Goal: Entertainment & Leisure: Browse casually

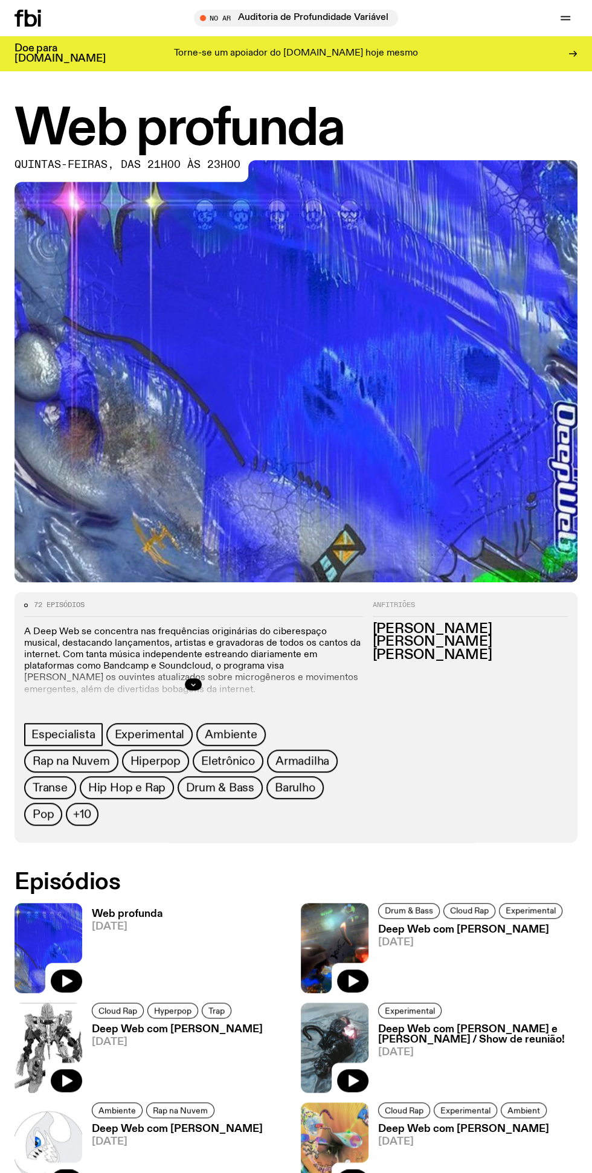
click at [353, 975] on icon "button" at bounding box center [354, 981] width 10 height 12
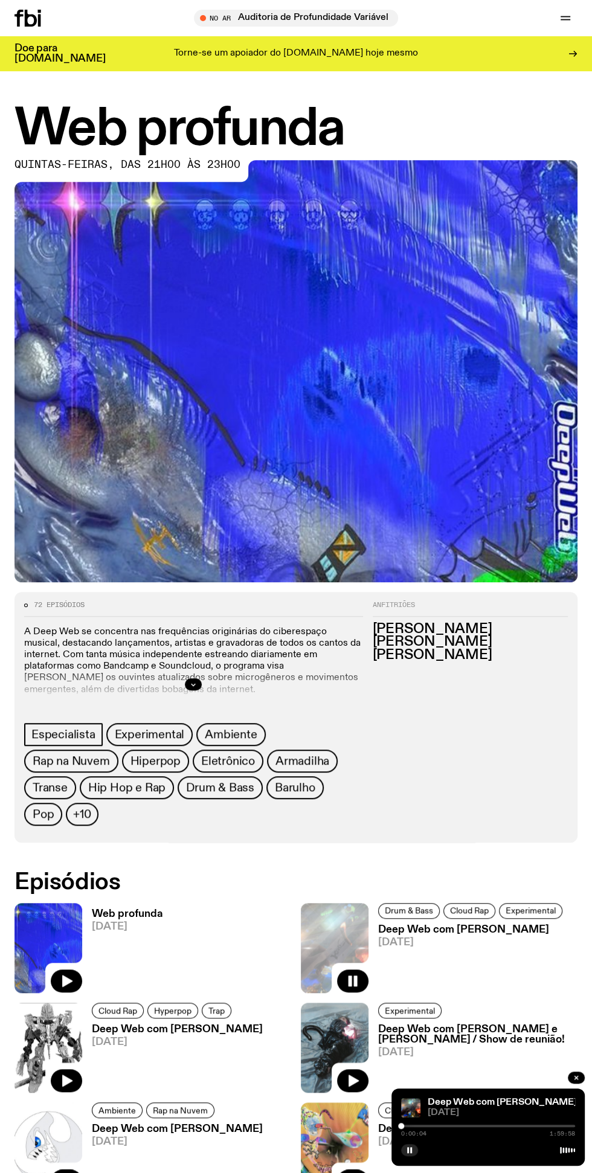
scroll to position [118, 0]
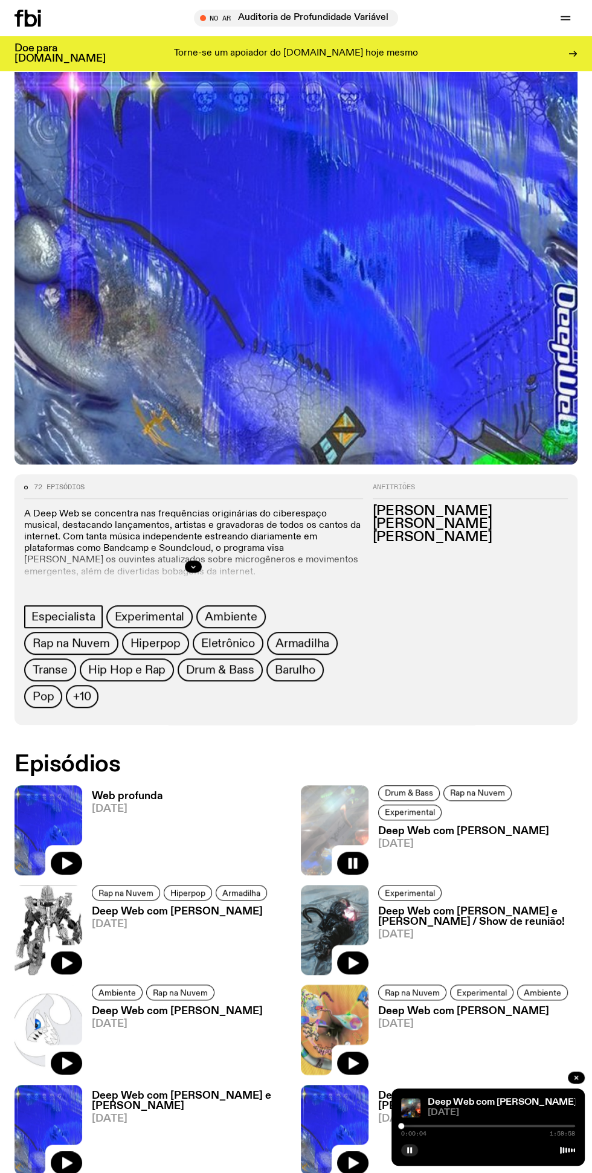
click at [350, 957] on icon "button" at bounding box center [354, 963] width 10 height 12
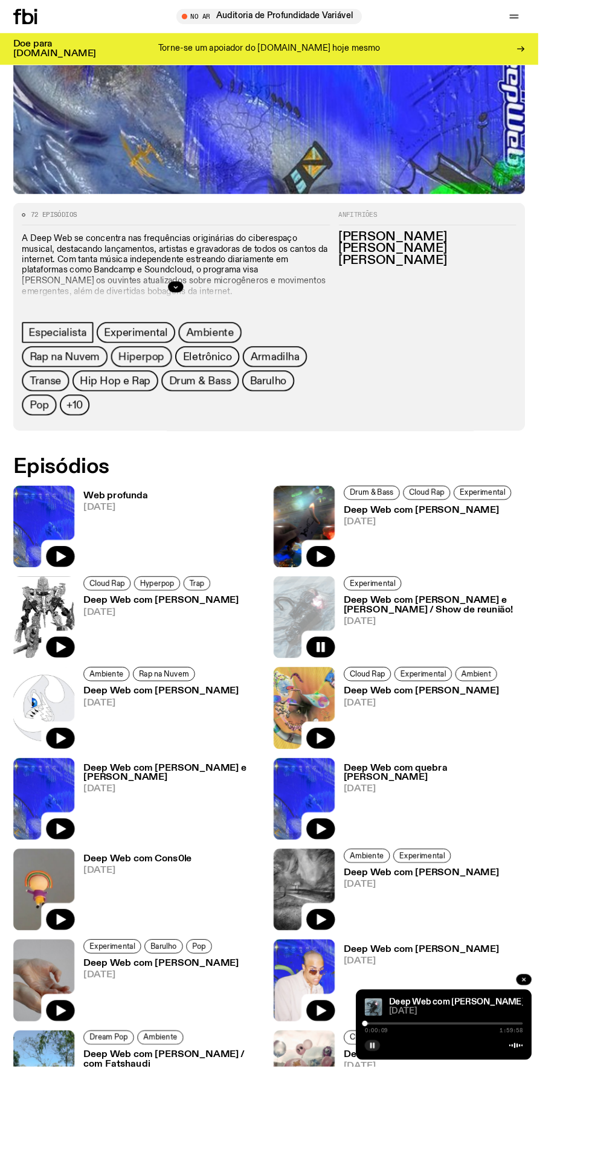
scroll to position [367, 0]
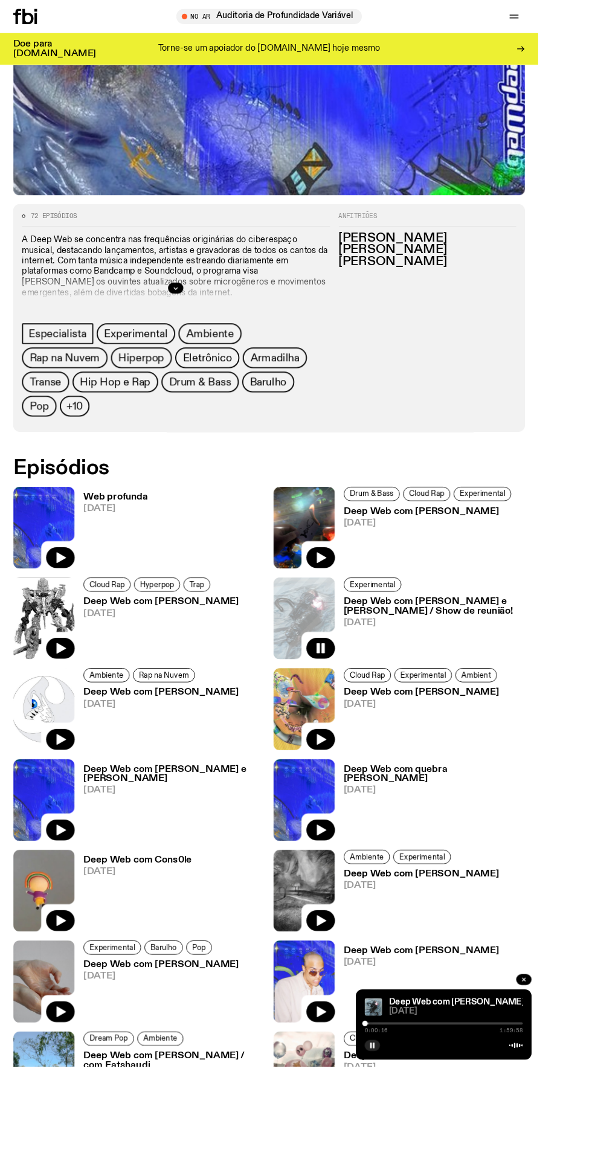
click at [352, 907] on icon "button" at bounding box center [354, 913] width 10 height 12
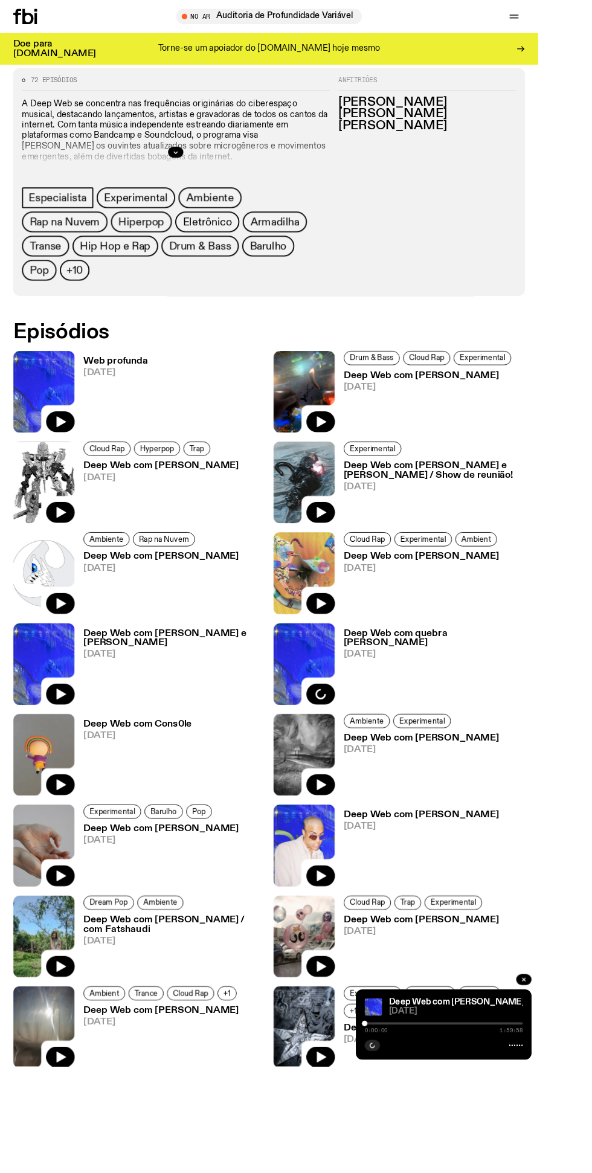
scroll to position [643, 0]
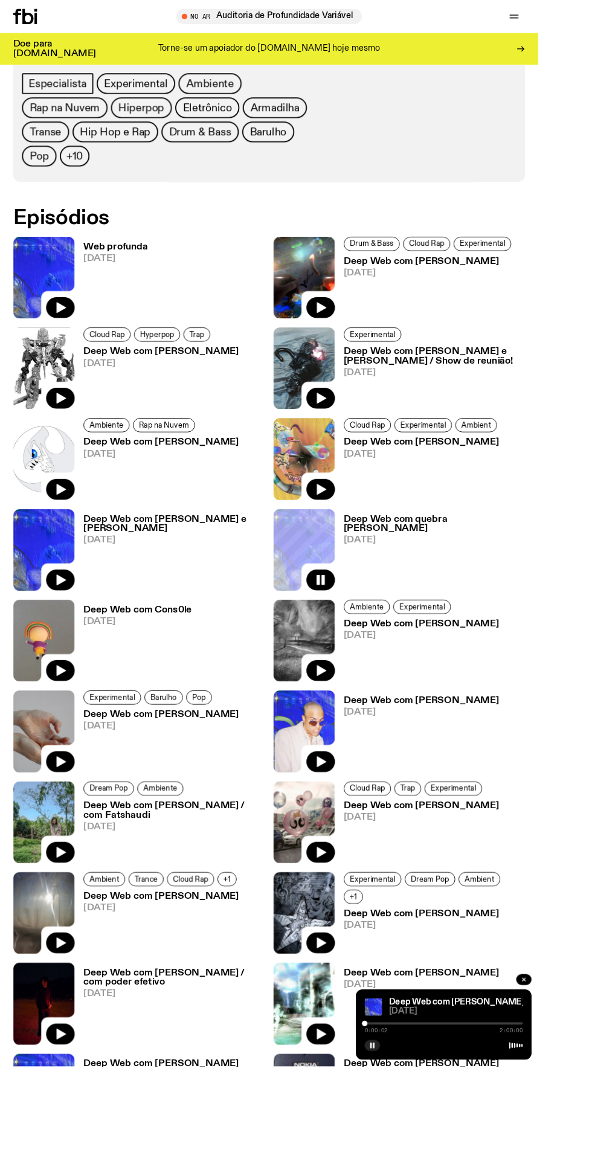
click at [352, 832] on icon "button" at bounding box center [354, 838] width 10 height 12
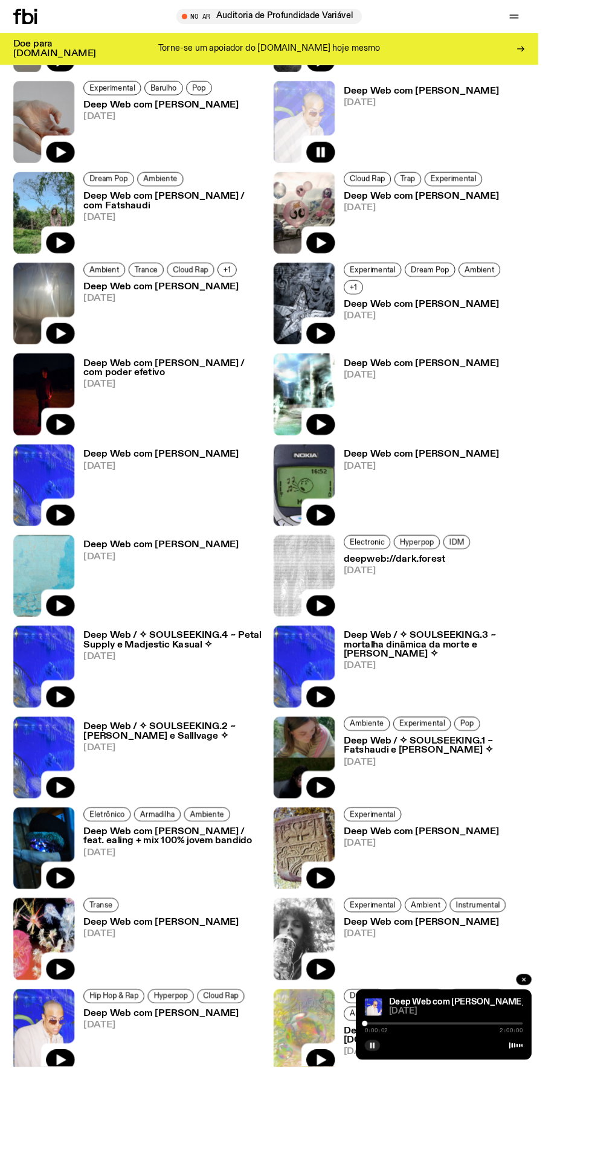
scroll to position [1320, 0]
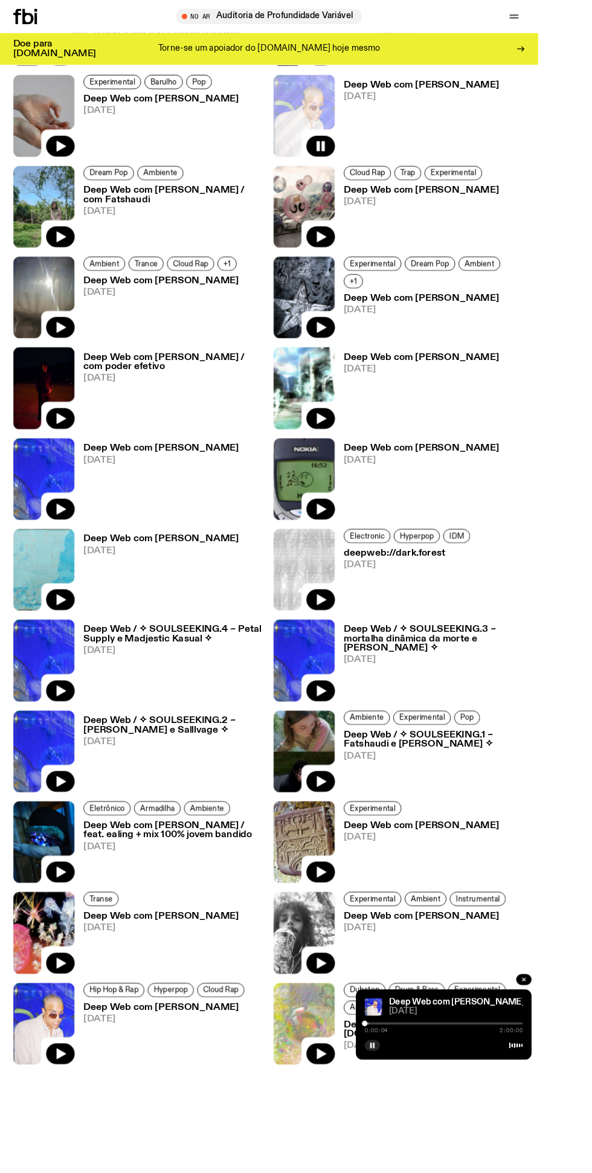
click at [65, 953] on icon "button" at bounding box center [67, 959] width 10 height 12
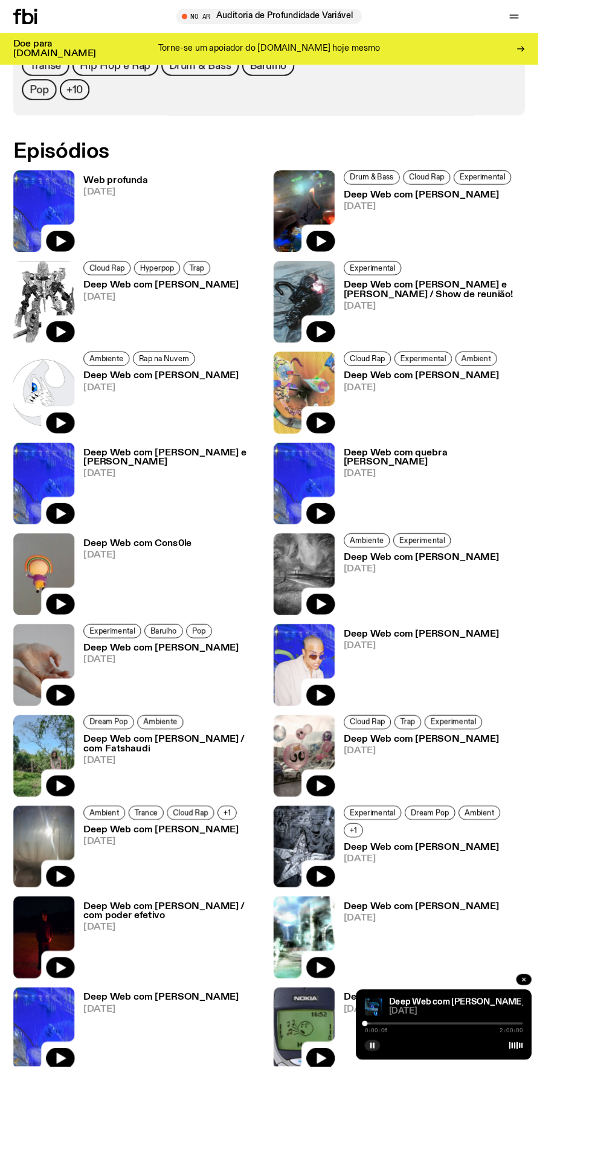
scroll to position [690, 0]
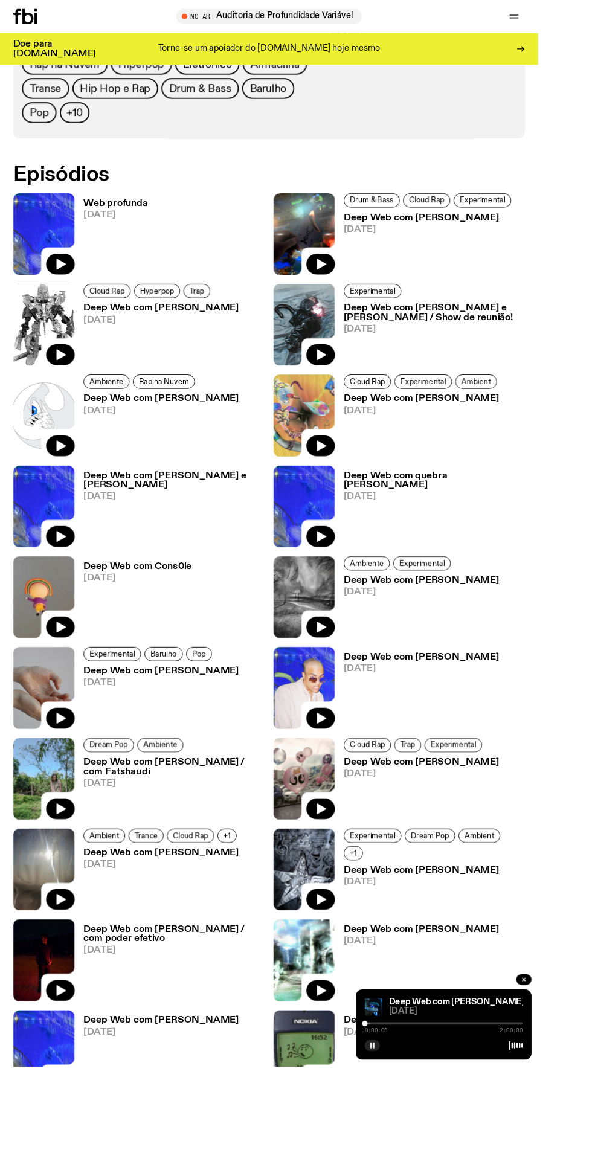
click at [64, 285] on icon "button" at bounding box center [67, 291] width 10 height 12
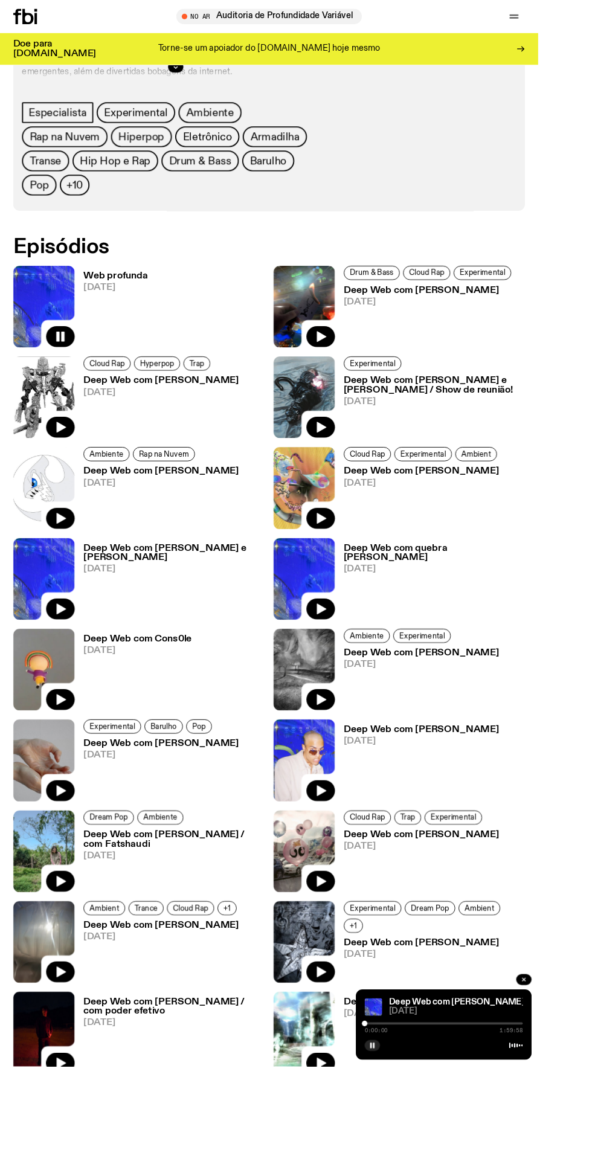
scroll to position [558, 0]
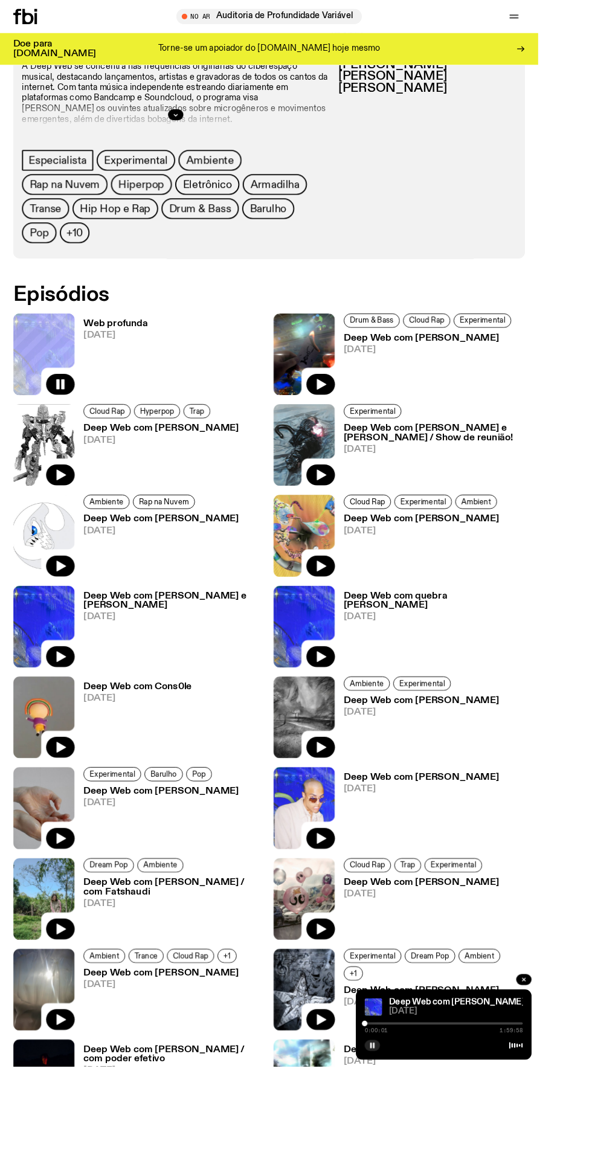
click at [201, 200] on font "Eletrônico" at bounding box center [228, 204] width 54 height 12
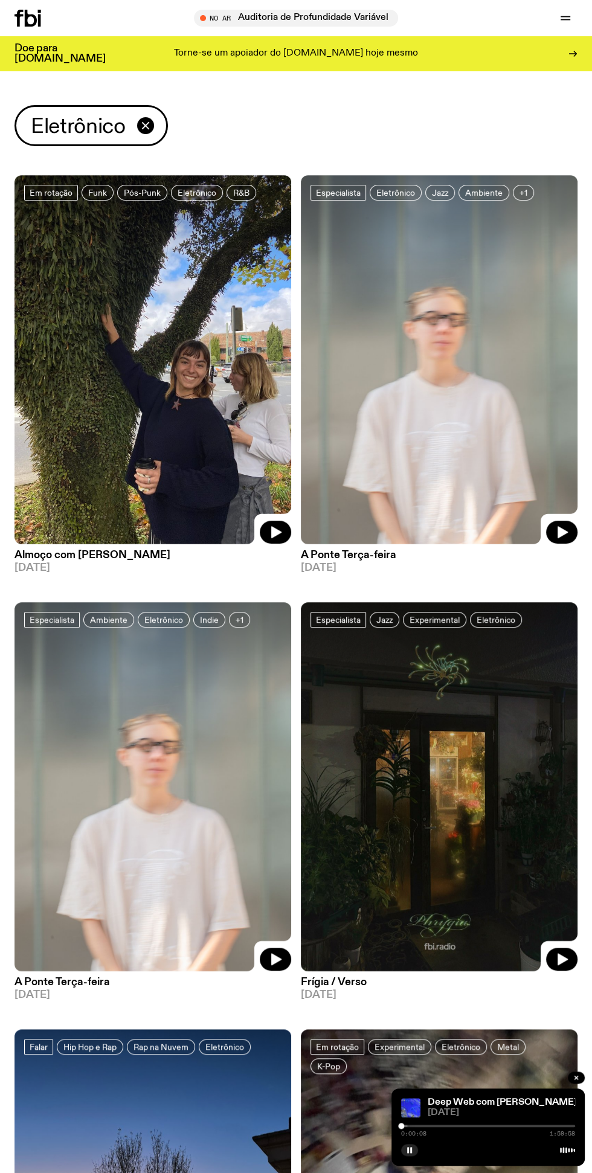
click at [276, 528] on icon "button" at bounding box center [275, 532] width 14 height 14
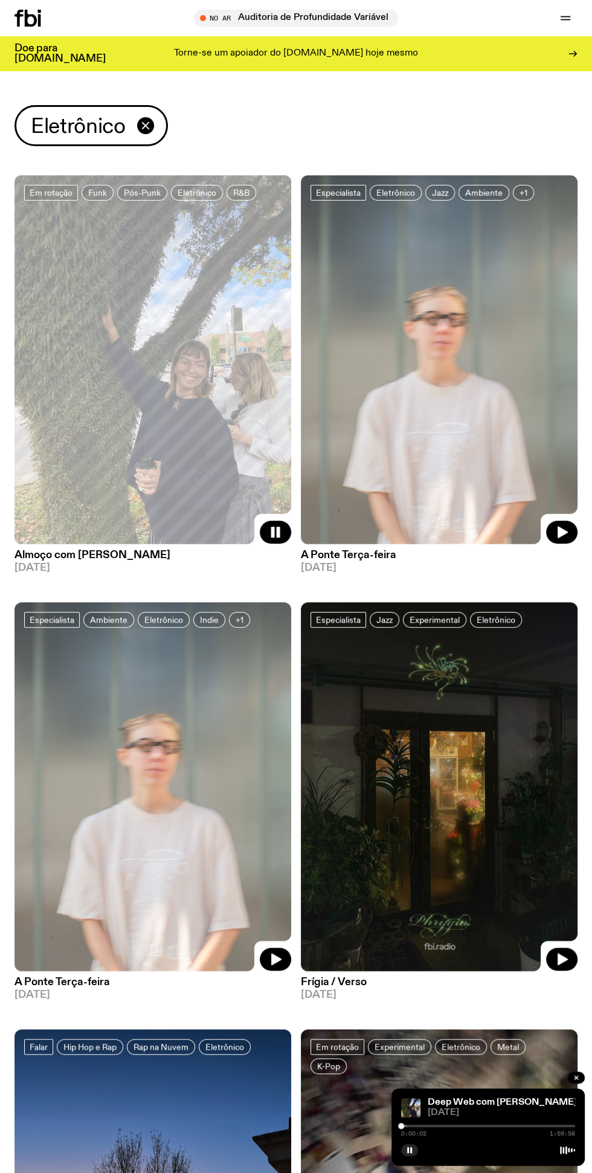
click at [557, 527] on icon "button" at bounding box center [562, 532] width 14 height 14
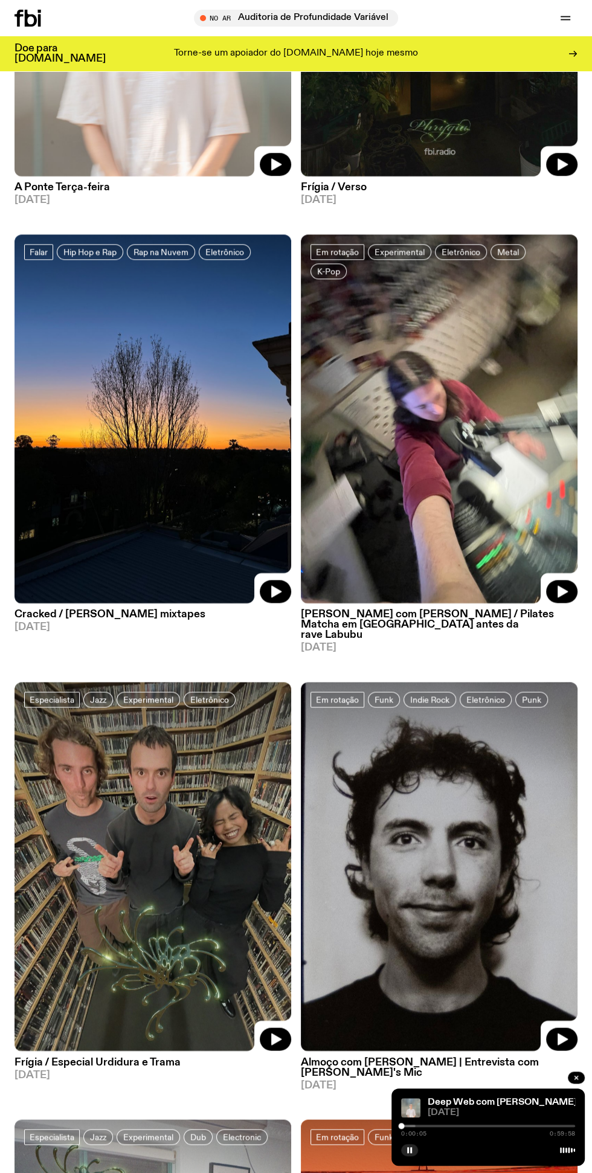
scroll to position [809, 0]
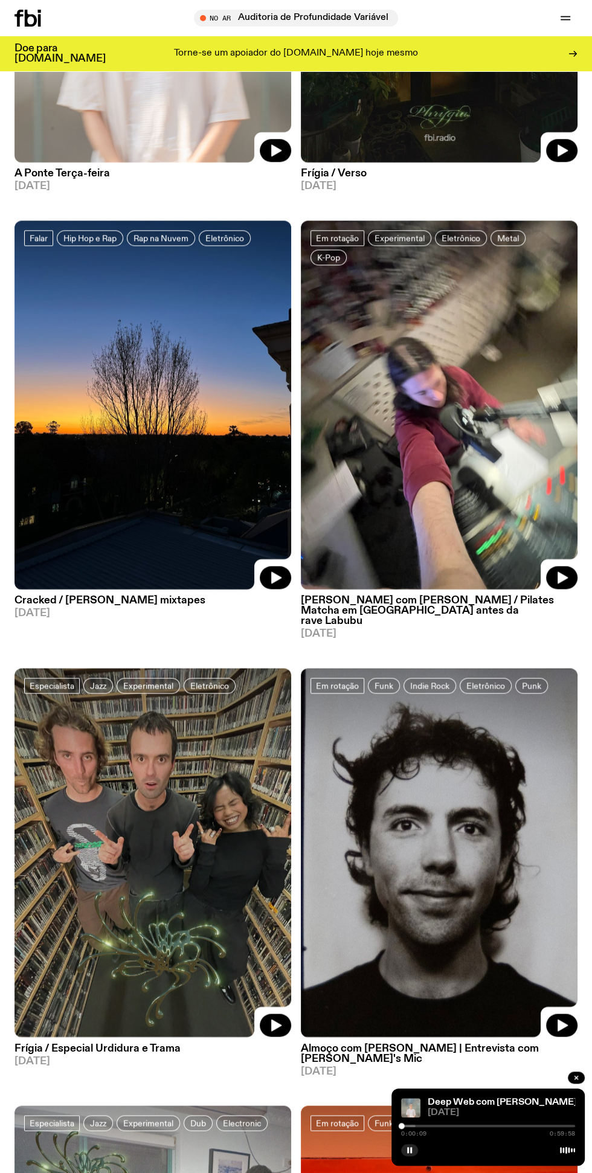
click at [561, 576] on icon "button" at bounding box center [563, 577] width 10 height 12
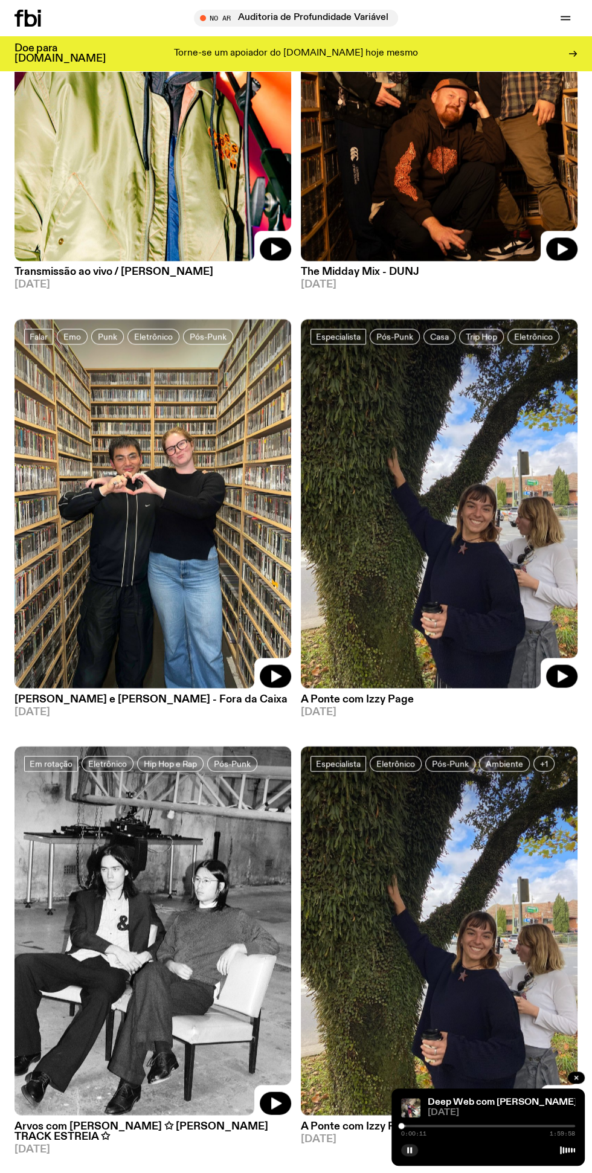
scroll to position [4656, 0]
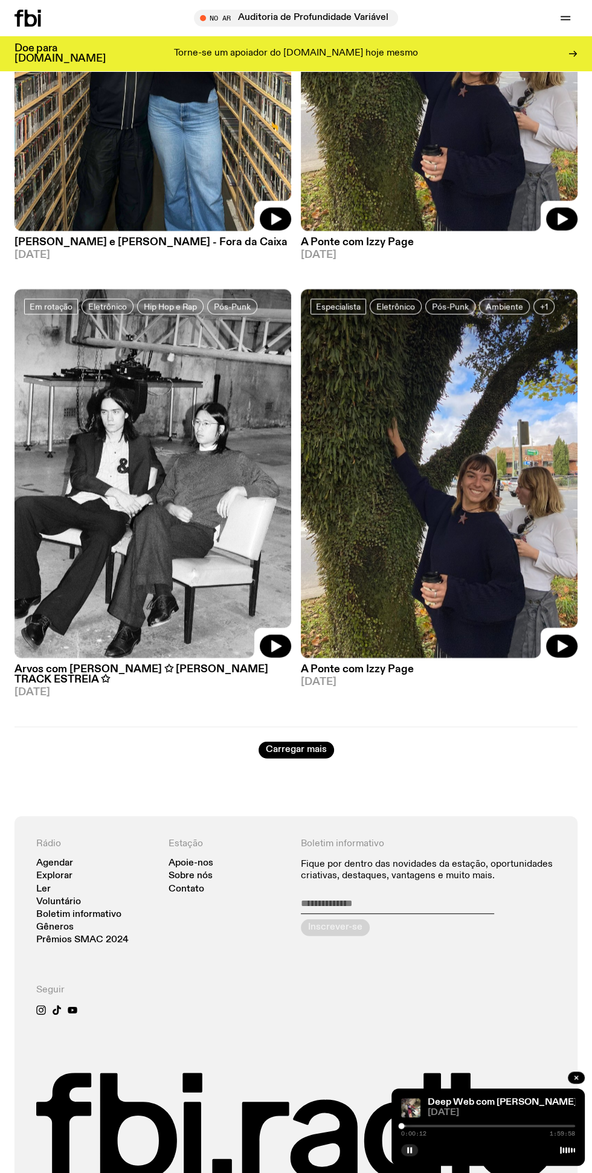
click at [558, 640] on icon "button" at bounding box center [563, 646] width 10 height 12
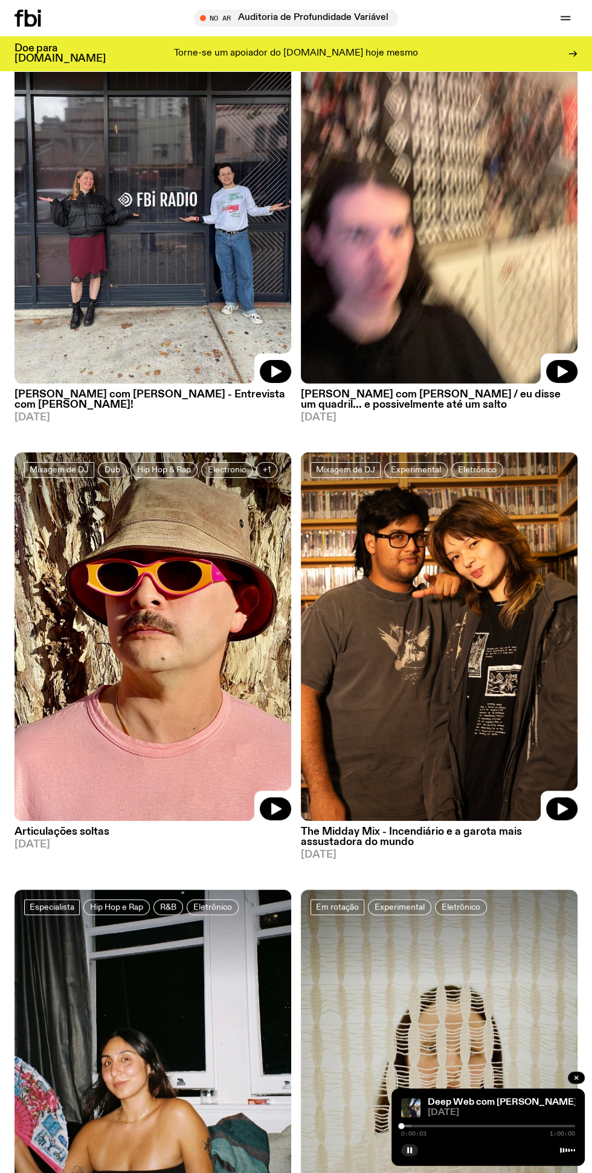
scroll to position [2752, 0]
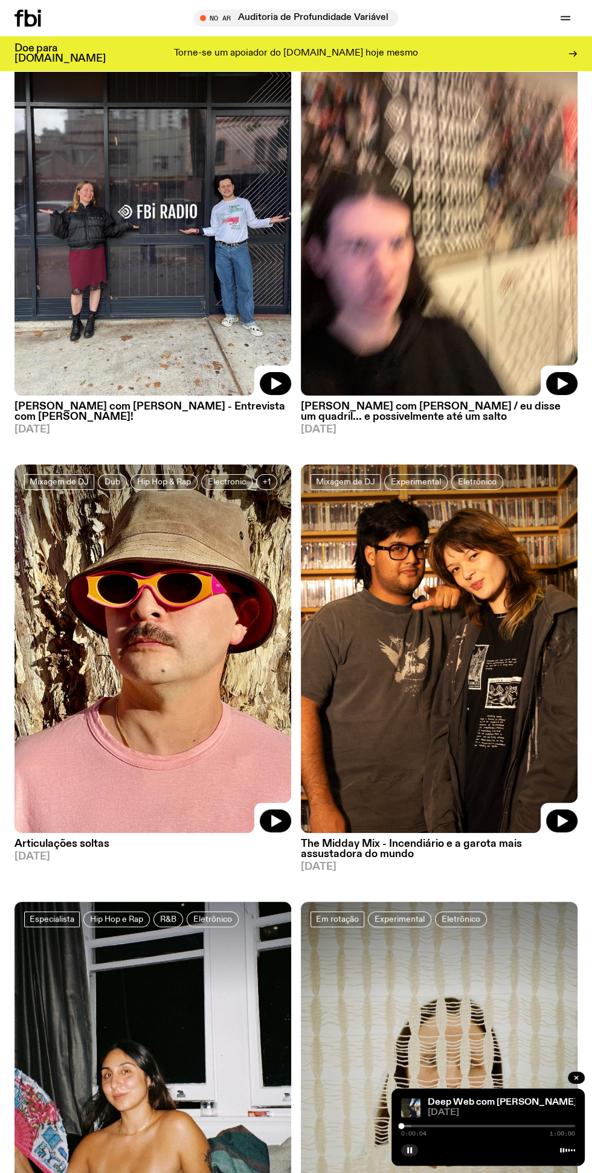
click at [489, 1171] on img at bounding box center [439, 1086] width 277 height 369
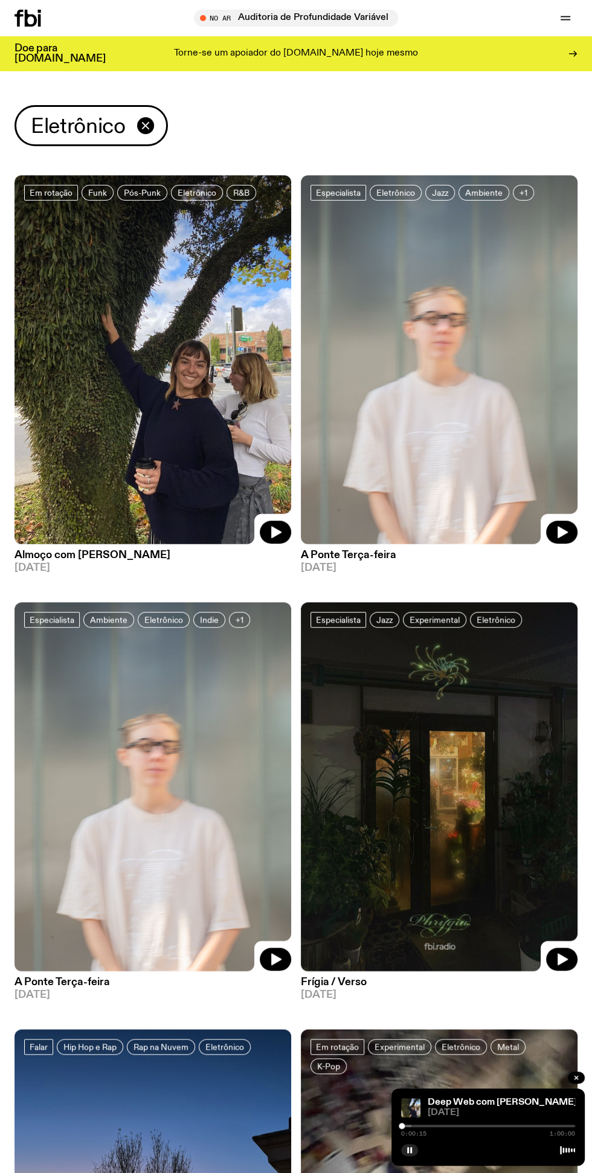
click at [146, 124] on icon "button" at bounding box center [145, 125] width 14 height 14
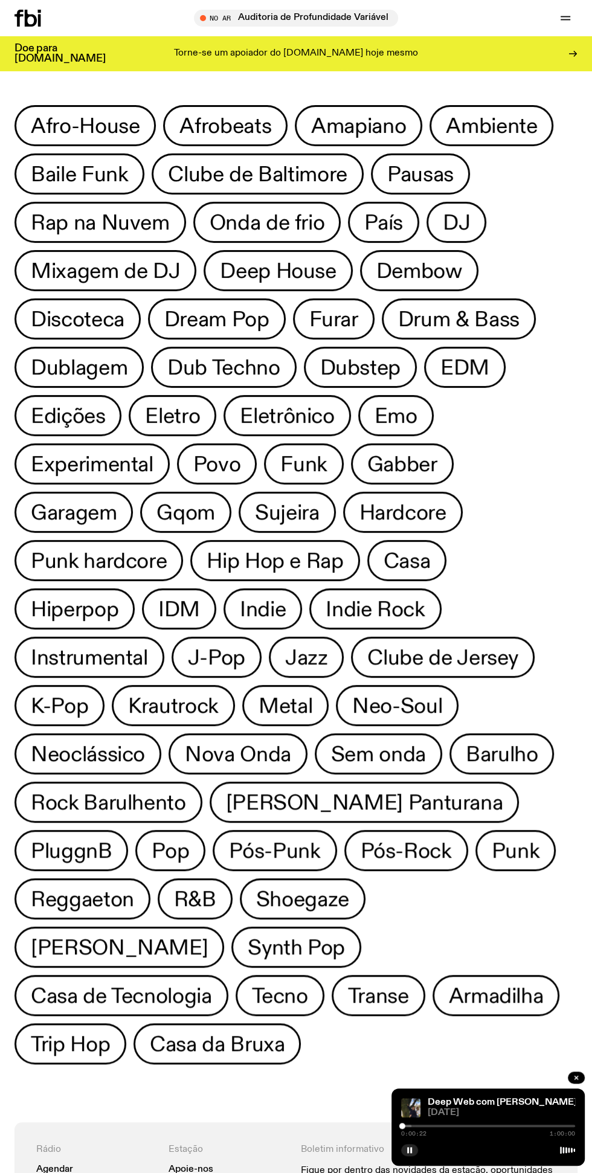
click at [121, 395] on button "EDM" at bounding box center [67, 415] width 107 height 41
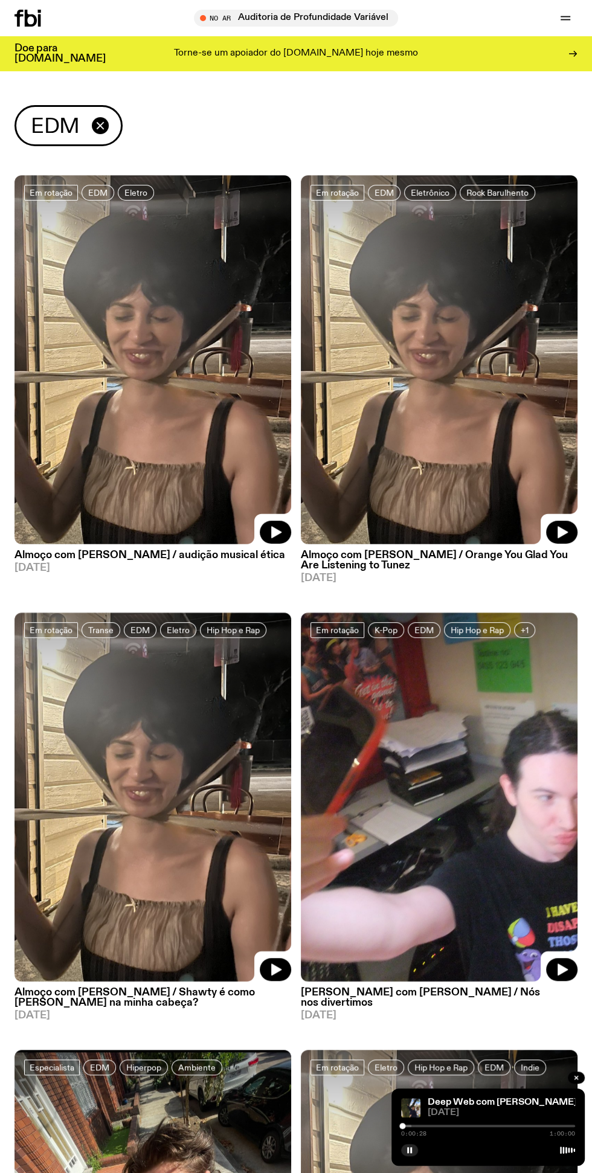
click at [268, 527] on icon "button" at bounding box center [275, 532] width 14 height 14
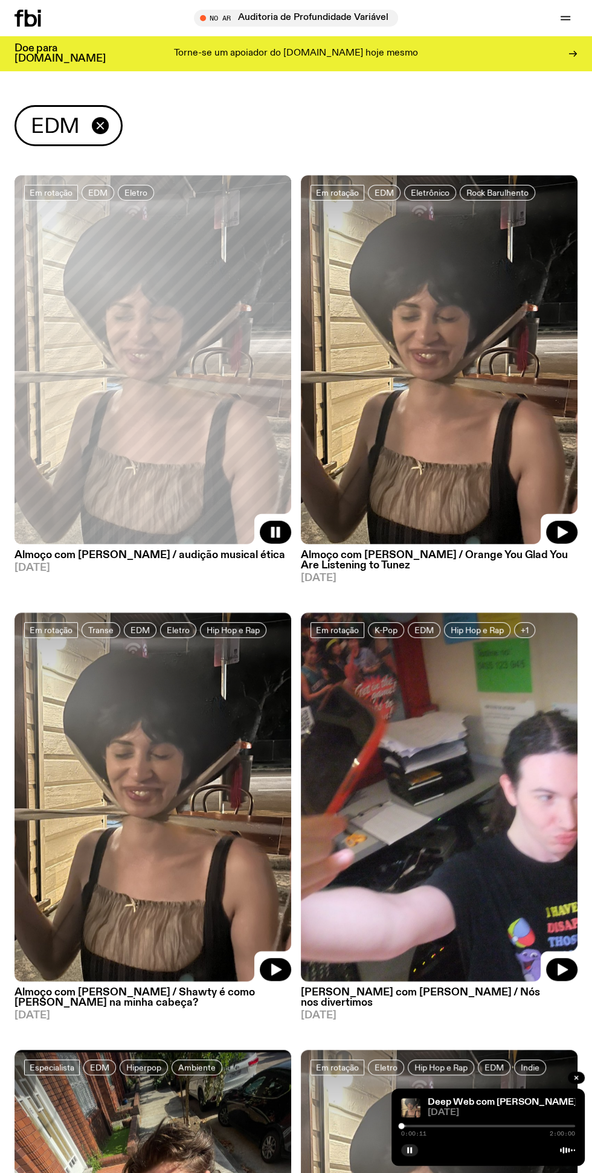
click at [576, 1079] on icon "button" at bounding box center [576, 1078] width 4 height 4
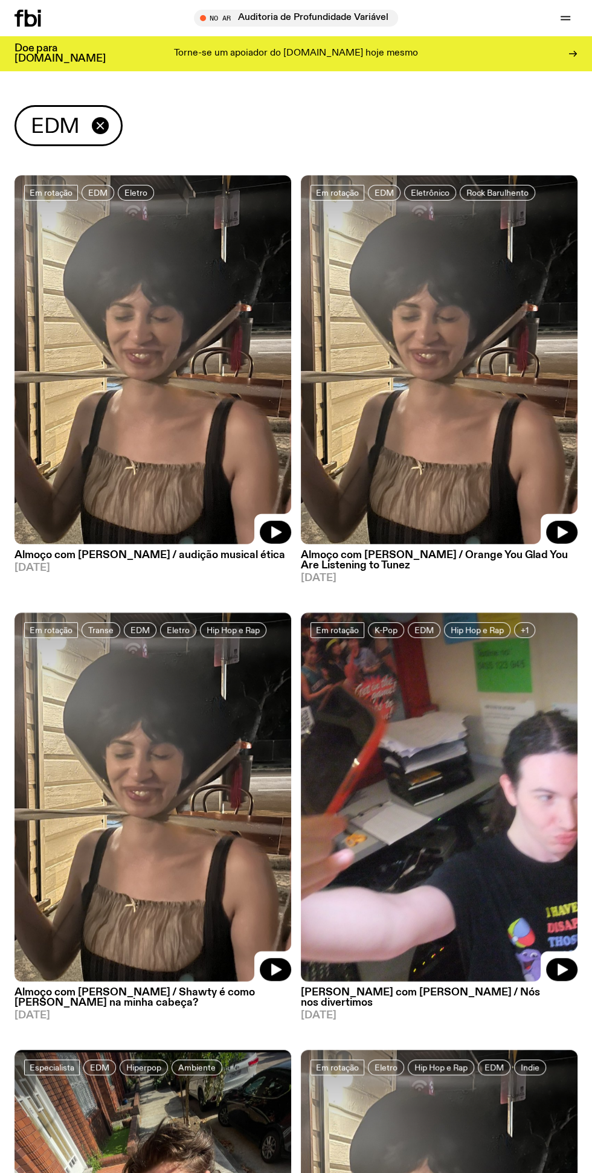
click at [100, 126] on icon "button" at bounding box center [100, 125] width 7 height 7
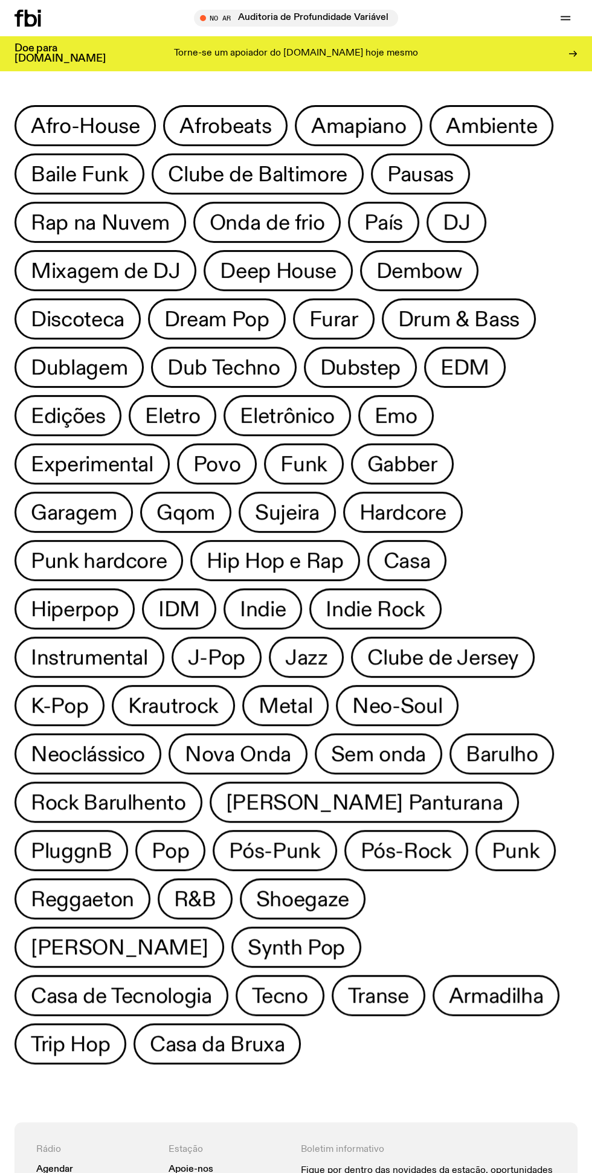
click at [213, 658] on font "J-Pop" at bounding box center [216, 659] width 57 height 22
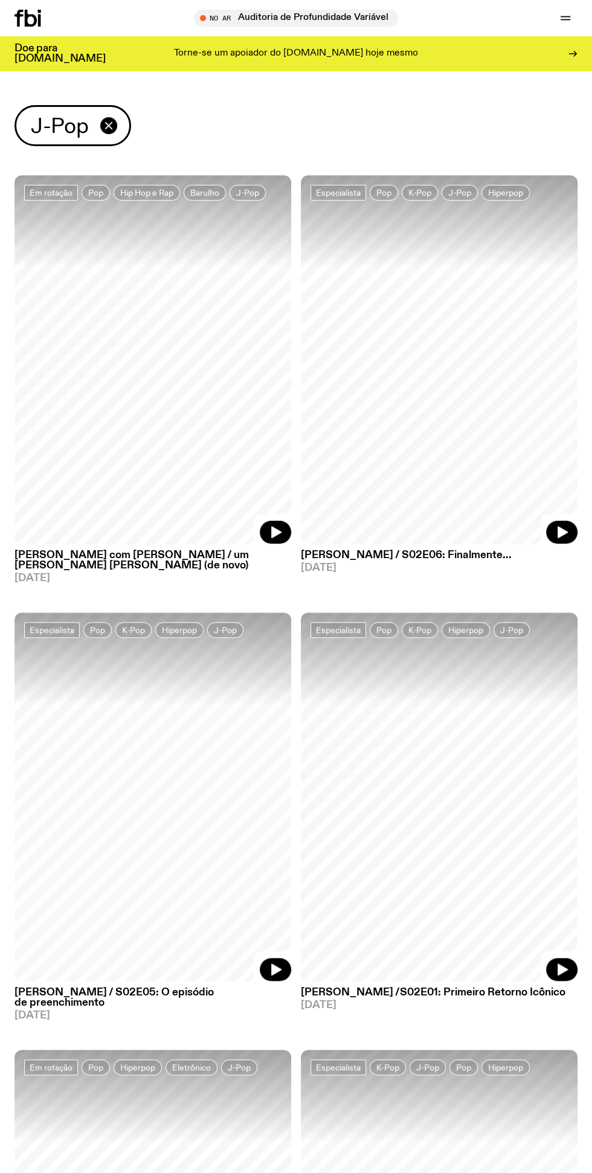
click at [276, 532] on icon "button" at bounding box center [276, 532] width 10 height 12
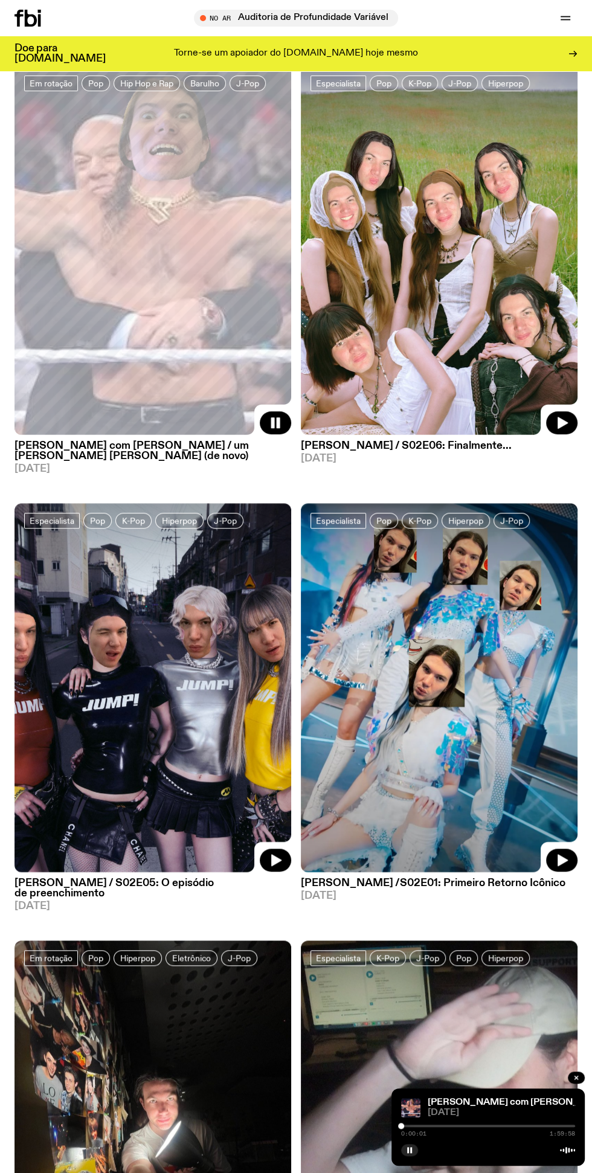
scroll to position [155, 0]
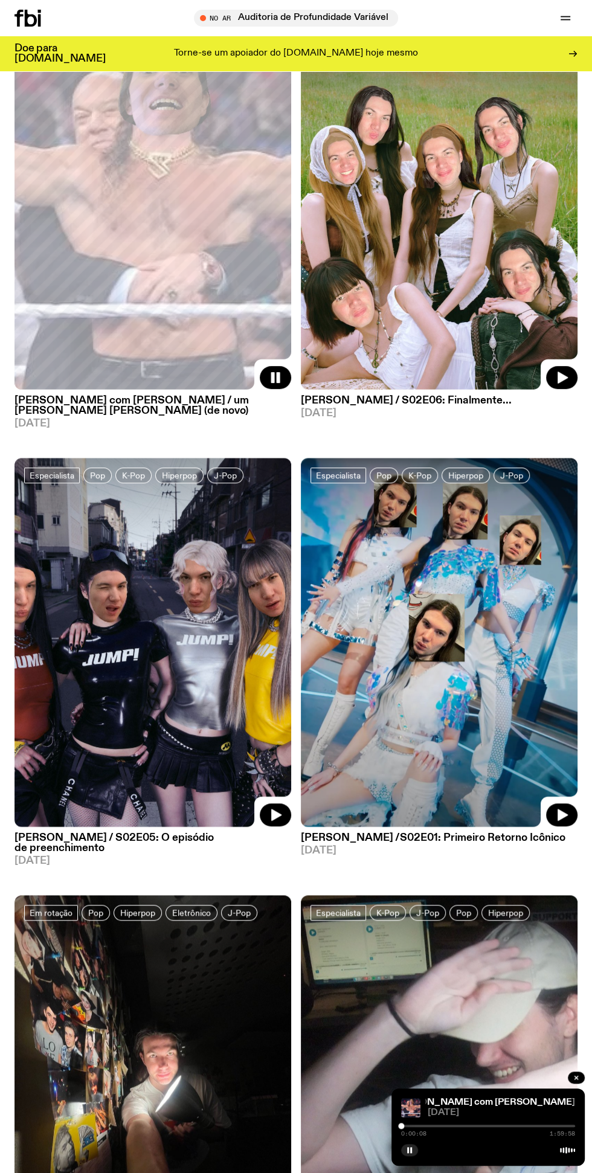
click at [562, 377] on icon "button" at bounding box center [563, 378] width 10 height 12
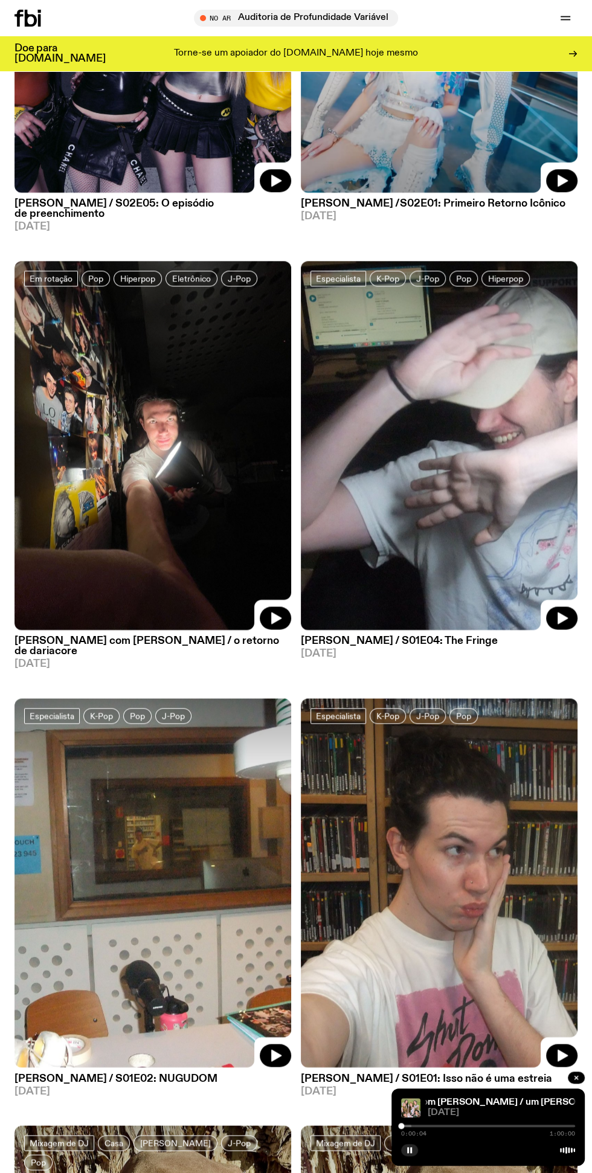
scroll to position [800, 0]
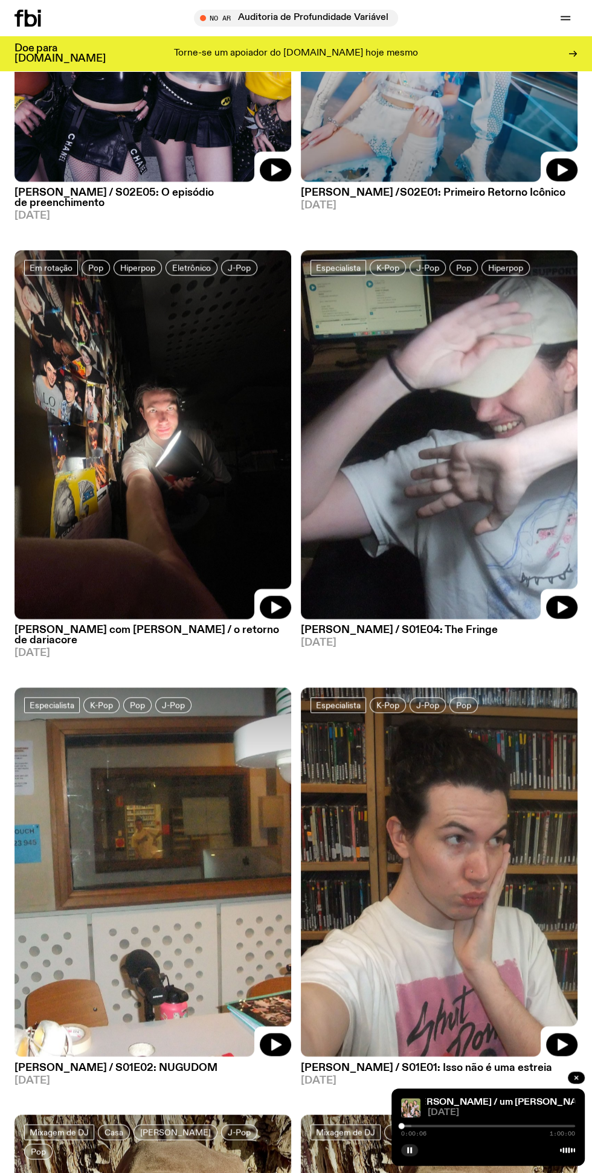
click at [555, 600] on icon "button" at bounding box center [562, 607] width 14 height 14
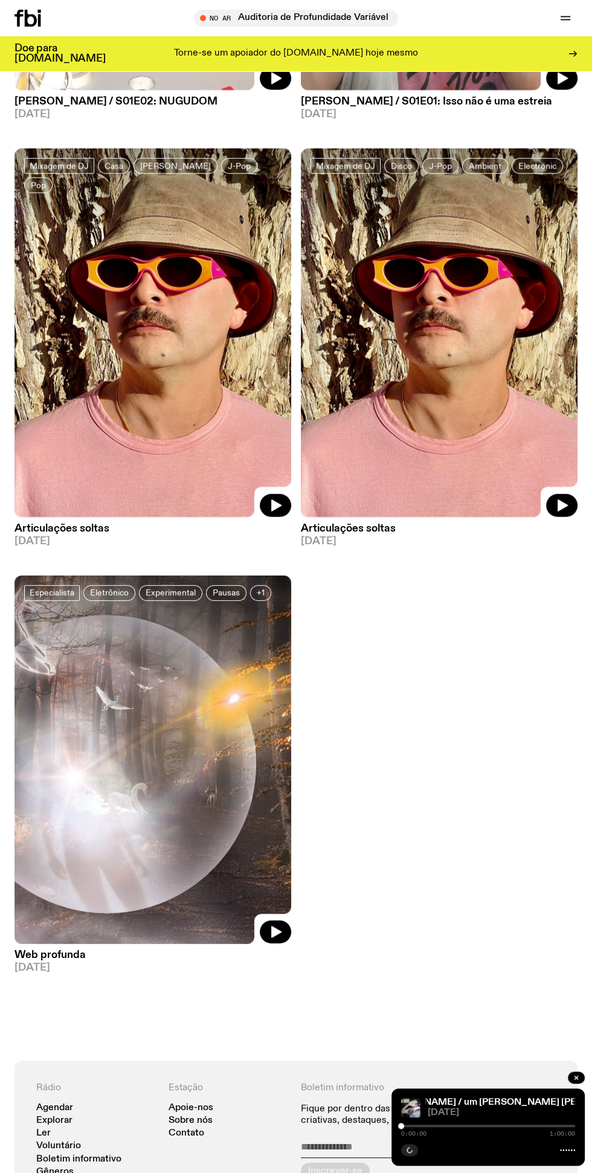
scroll to position [1766, 0]
click at [278, 924] on icon "button" at bounding box center [275, 931] width 14 height 14
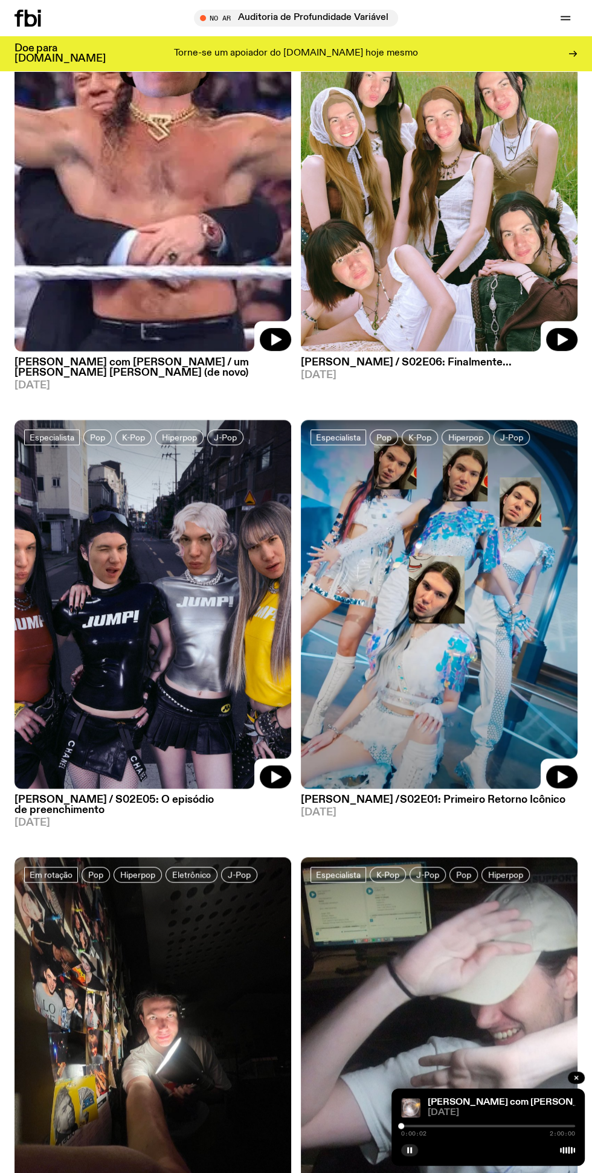
scroll to position [0, 0]
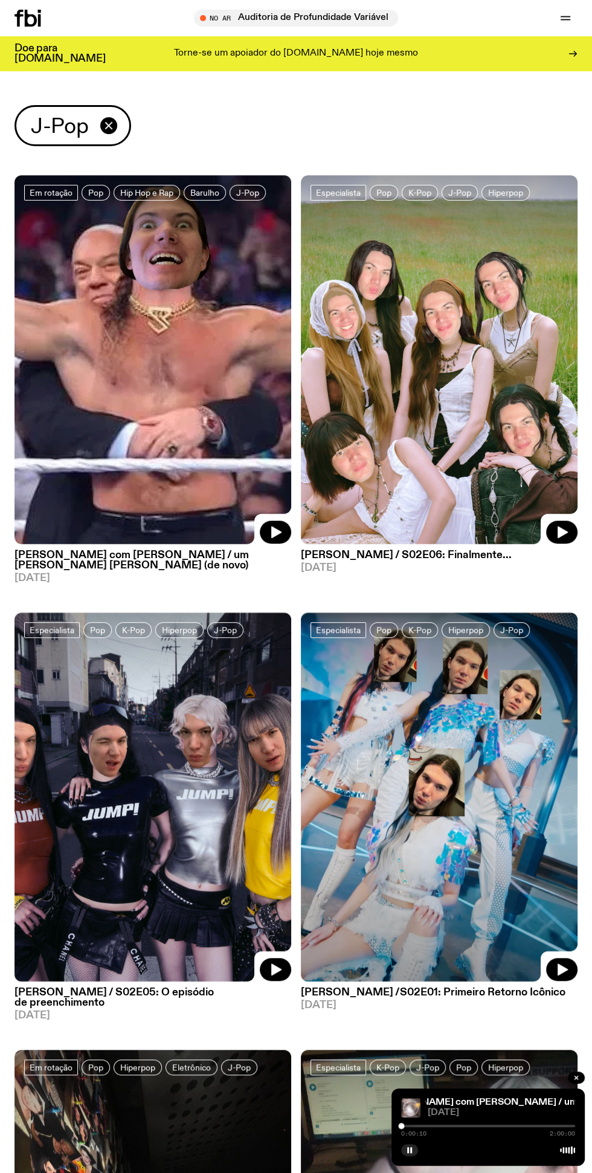
click at [111, 123] on icon "button" at bounding box center [109, 125] width 7 height 7
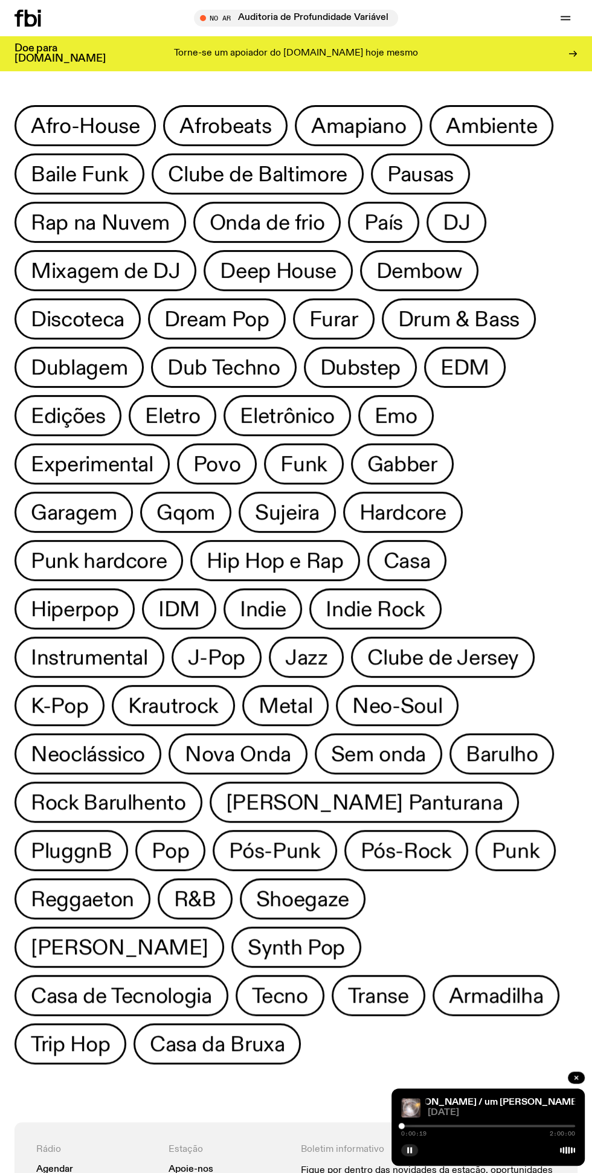
click at [208, 907] on font "R&B" at bounding box center [195, 900] width 42 height 22
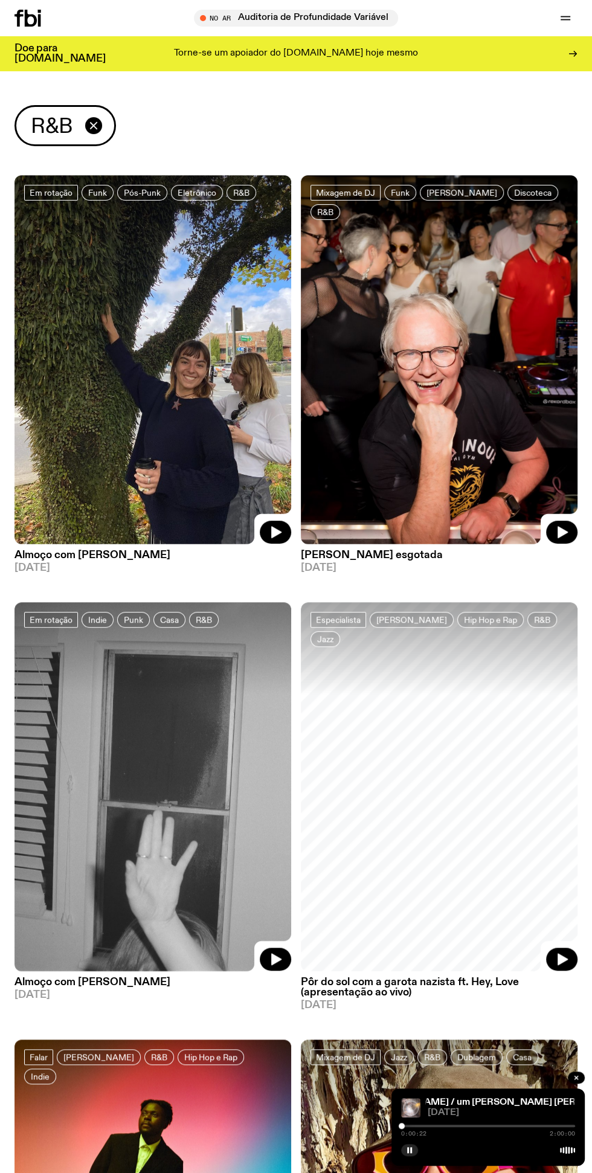
scroll to position [29, 0]
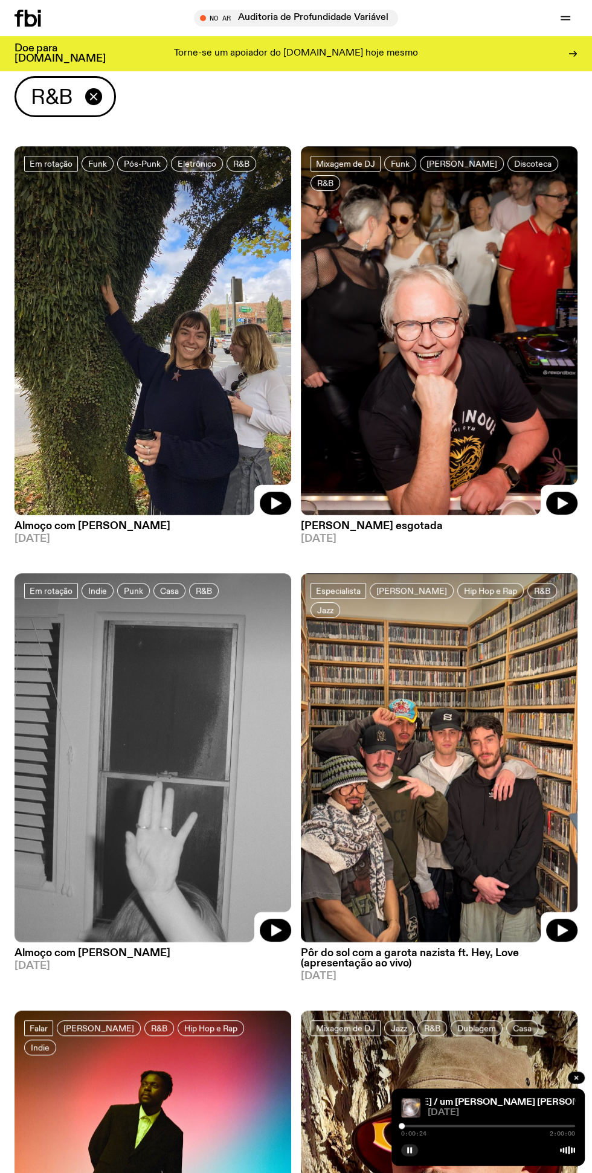
click at [558, 503] on icon "button" at bounding box center [563, 503] width 10 height 12
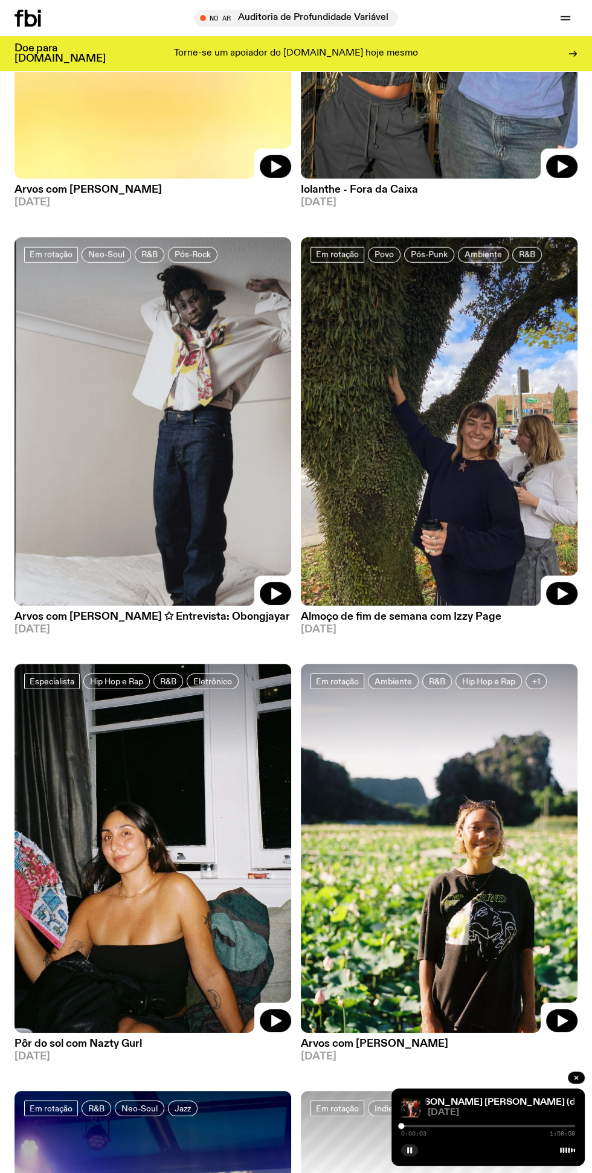
scroll to position [2112, 0]
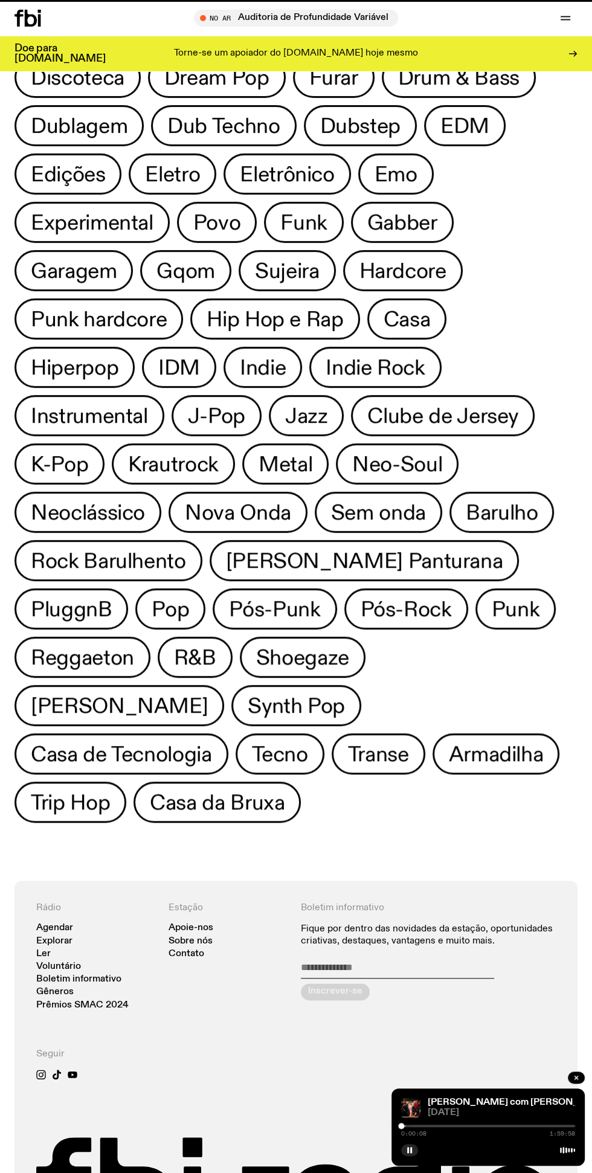
scroll to position [290, 0]
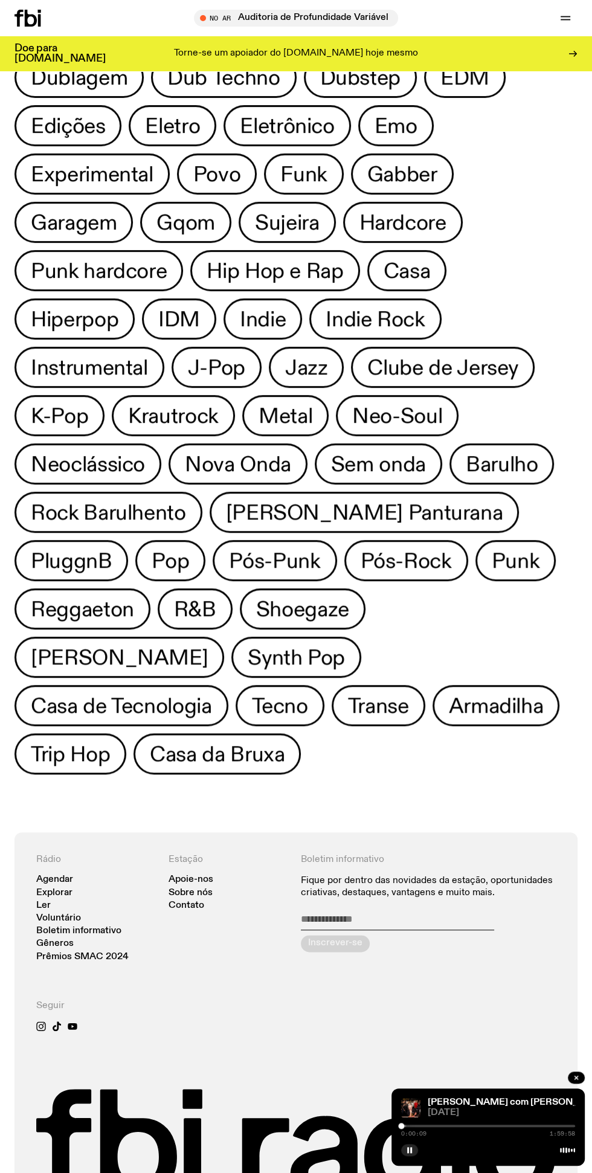
click at [475, 573] on button "Pós-Rock" at bounding box center [515, 560] width 81 height 41
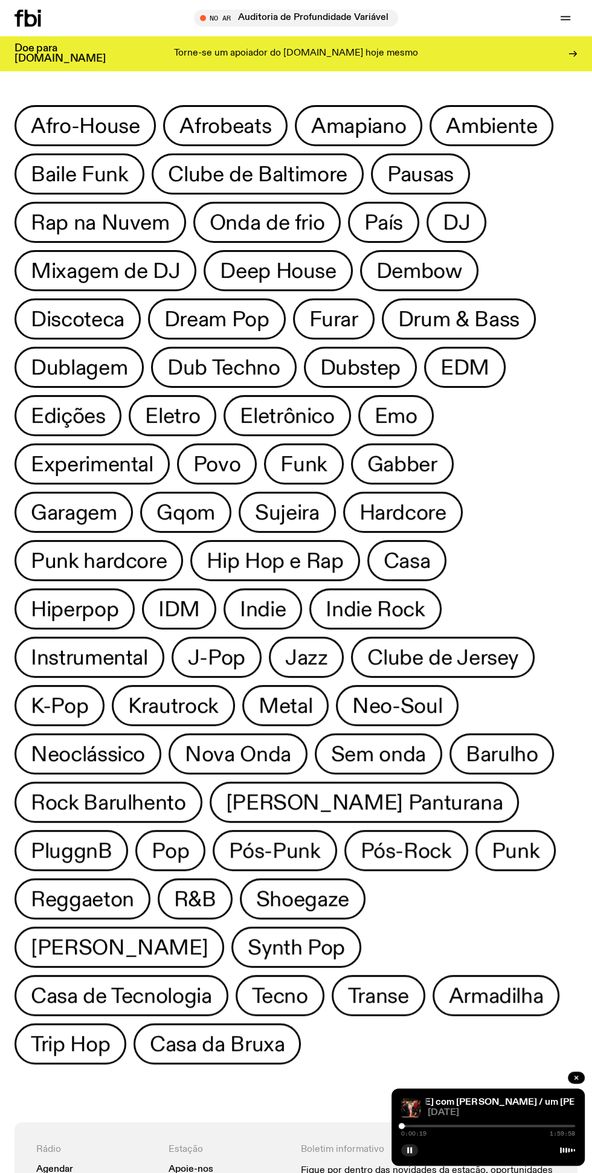
click at [294, 564] on font "Hip Hop e Rap" at bounding box center [275, 562] width 137 height 22
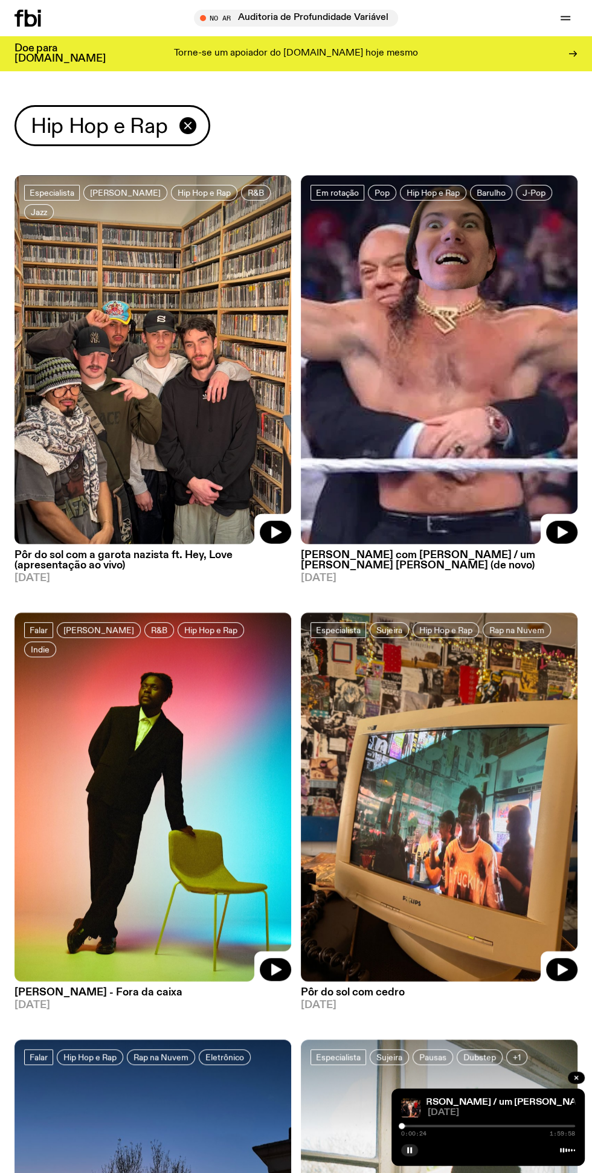
click at [276, 969] on icon "button" at bounding box center [276, 969] width 10 height 12
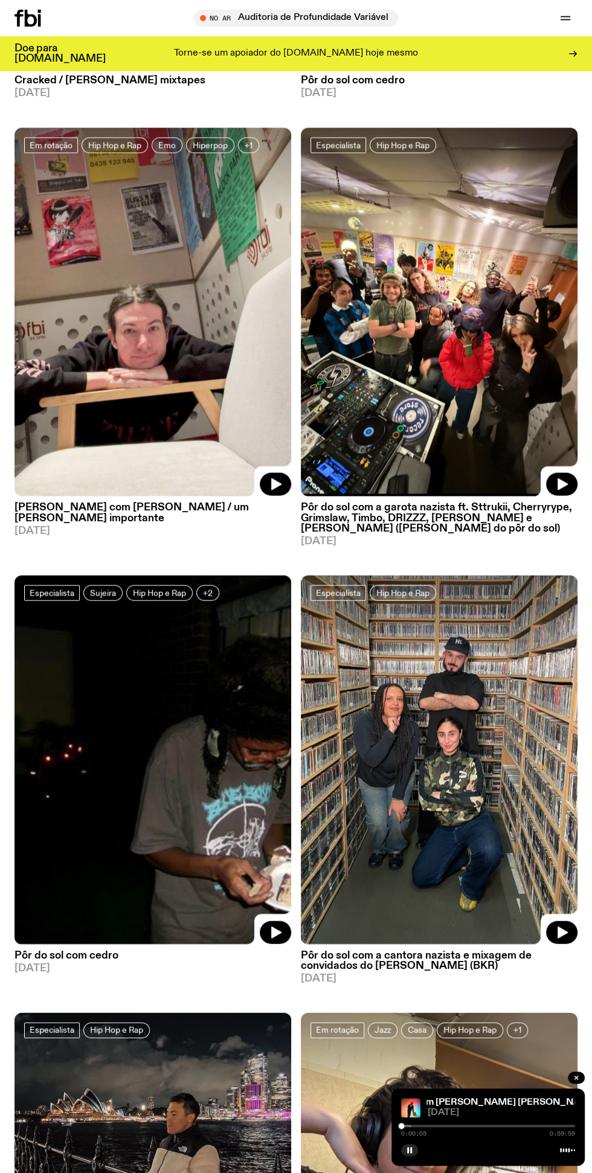
scroll to position [1393, 0]
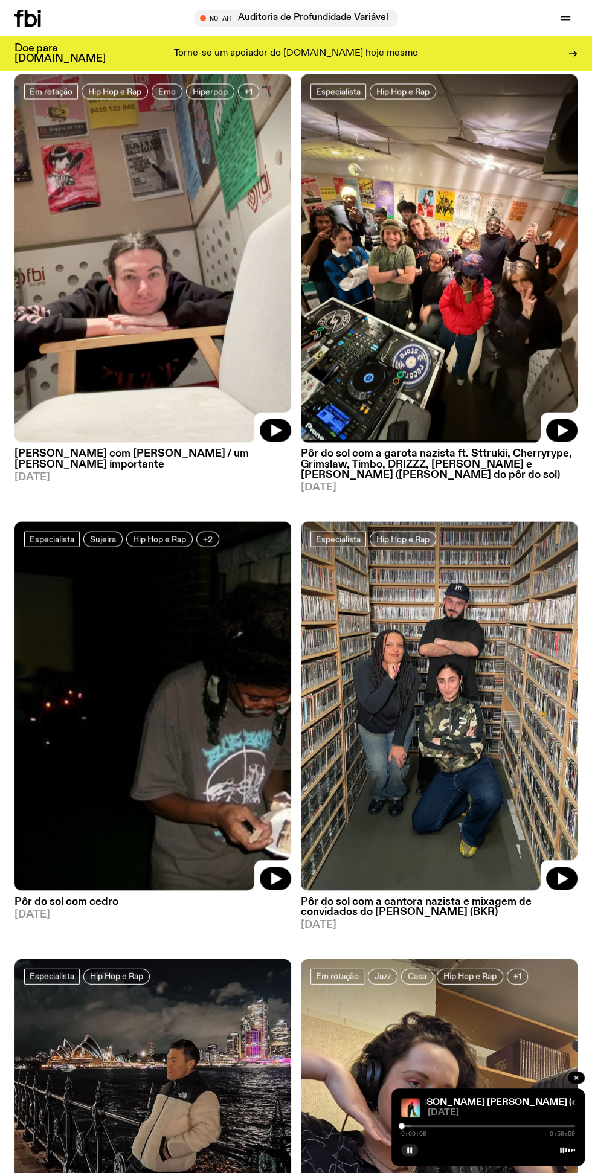
click at [564, 873] on icon "button" at bounding box center [562, 878] width 14 height 14
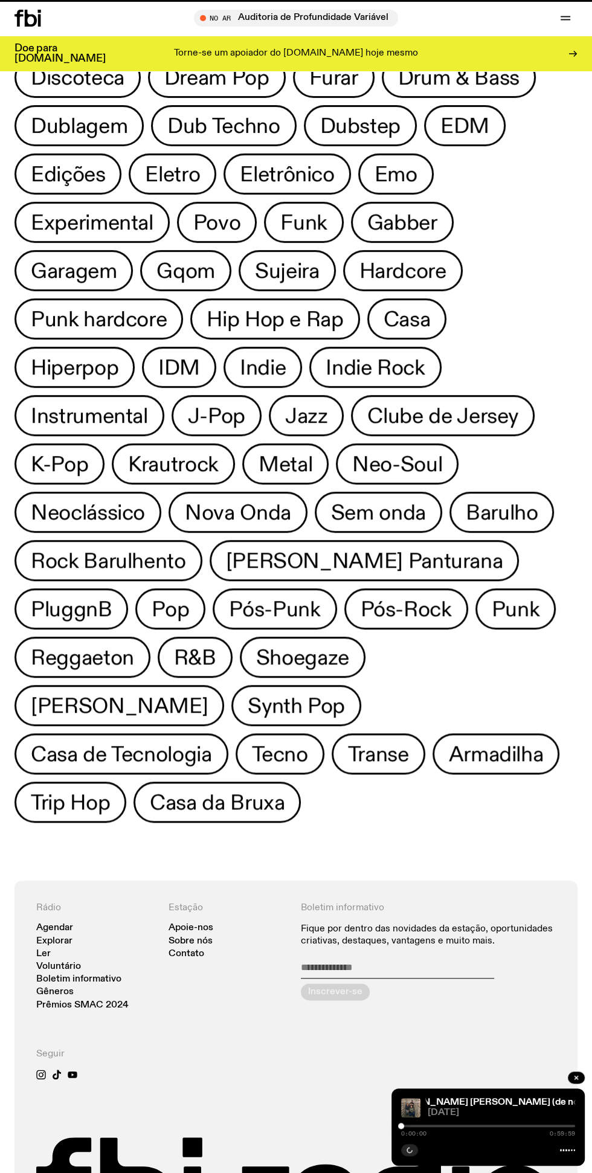
scroll to position [290, 0]
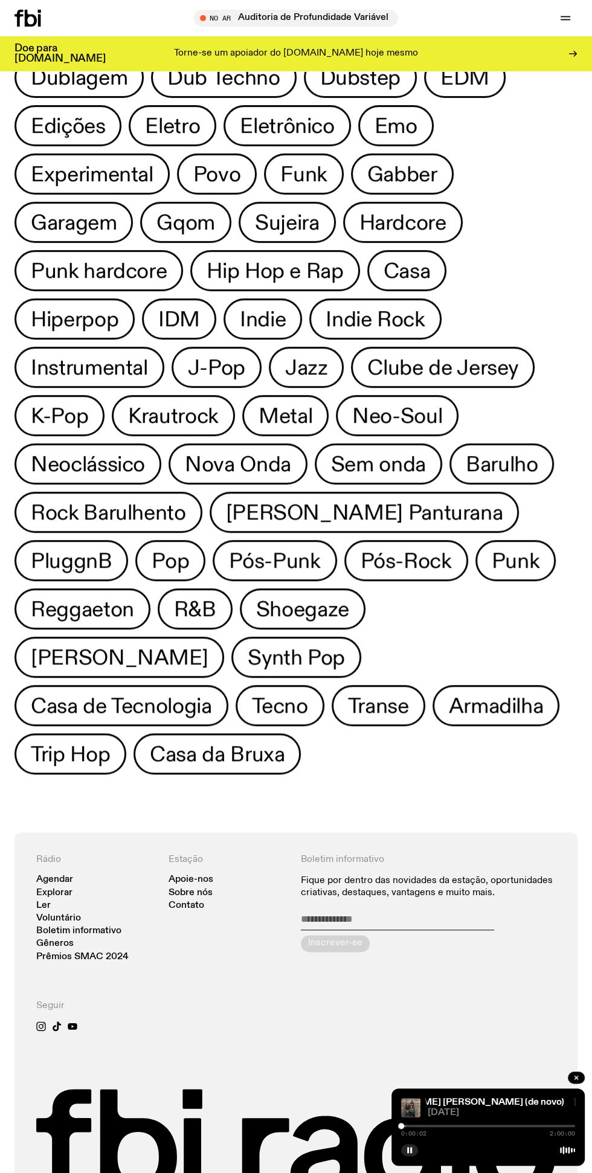
click at [95, 614] on font "Reggaeton" at bounding box center [82, 610] width 103 height 22
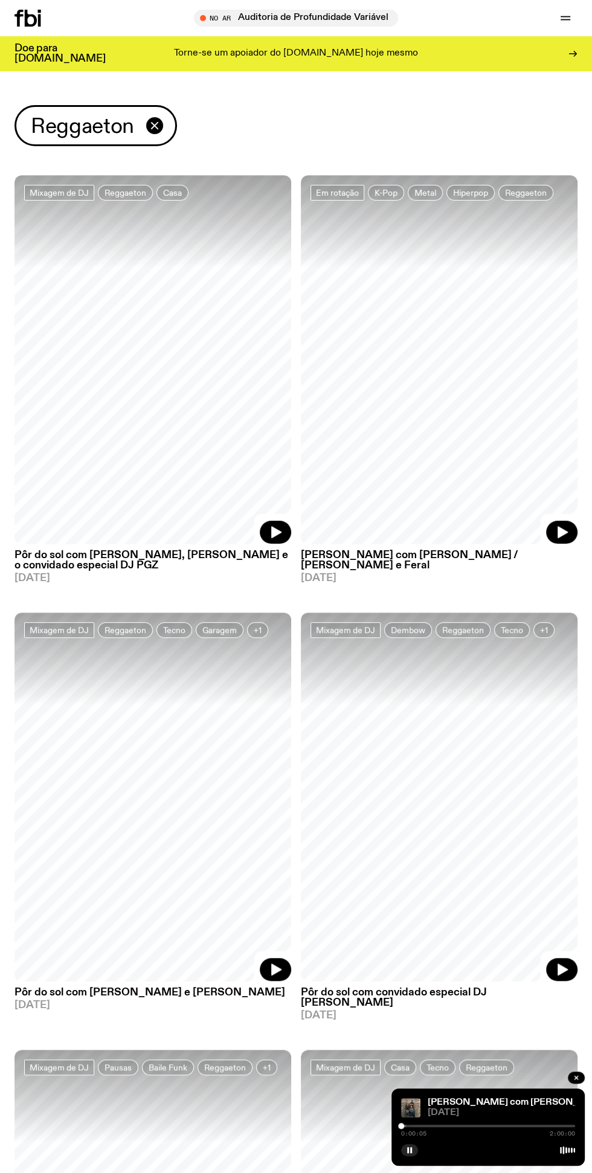
click at [274, 535] on icon "button" at bounding box center [276, 532] width 10 height 12
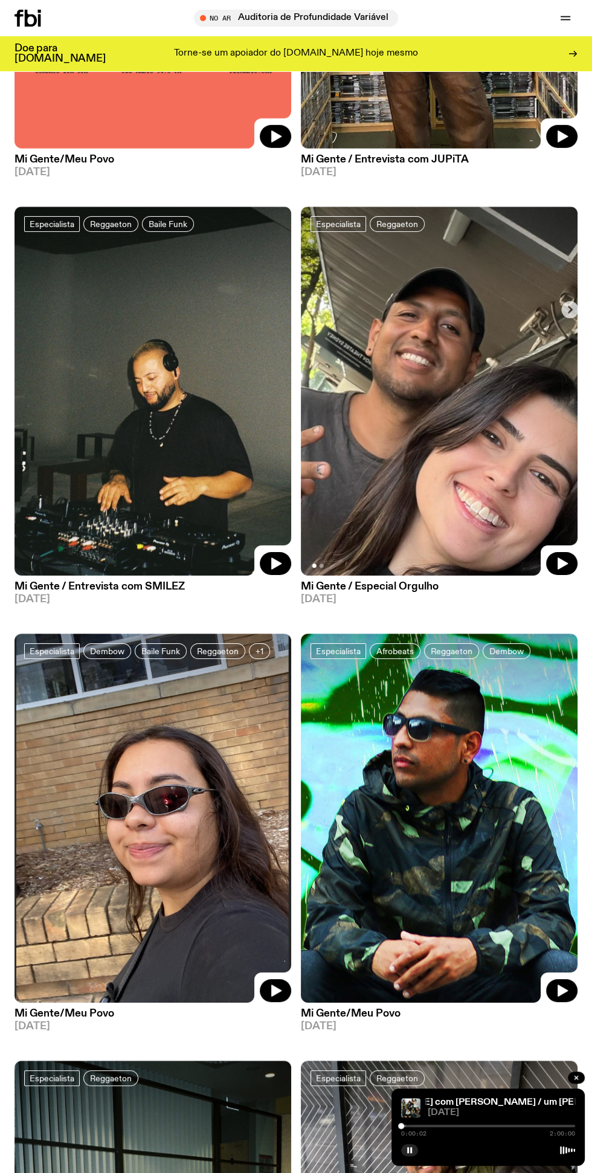
scroll to position [2553, 0]
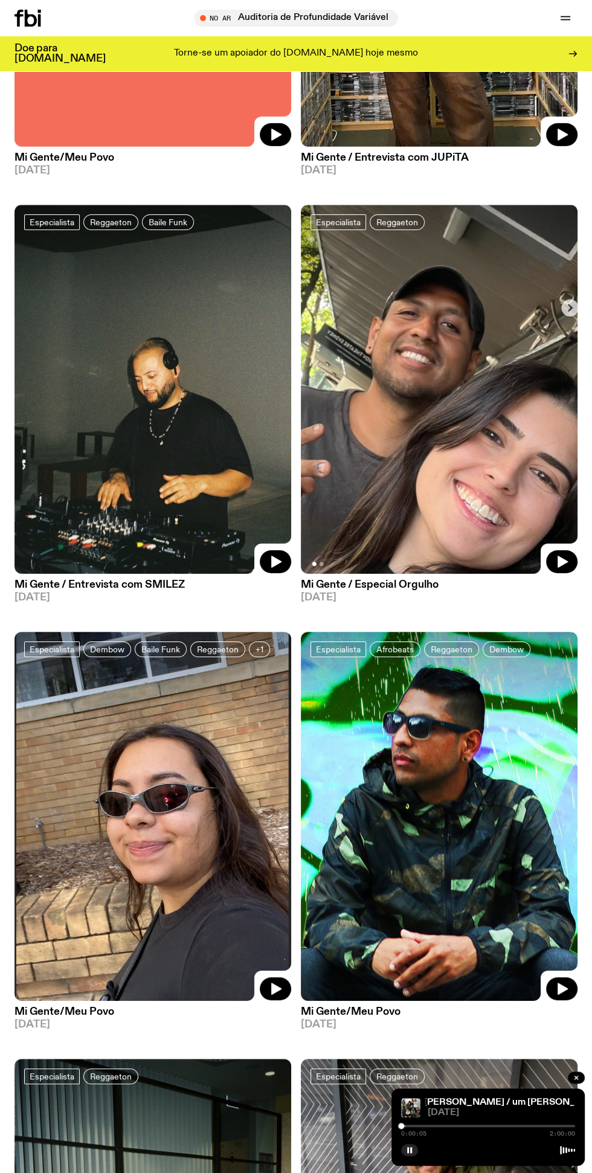
click at [277, 556] on icon "button" at bounding box center [276, 562] width 10 height 12
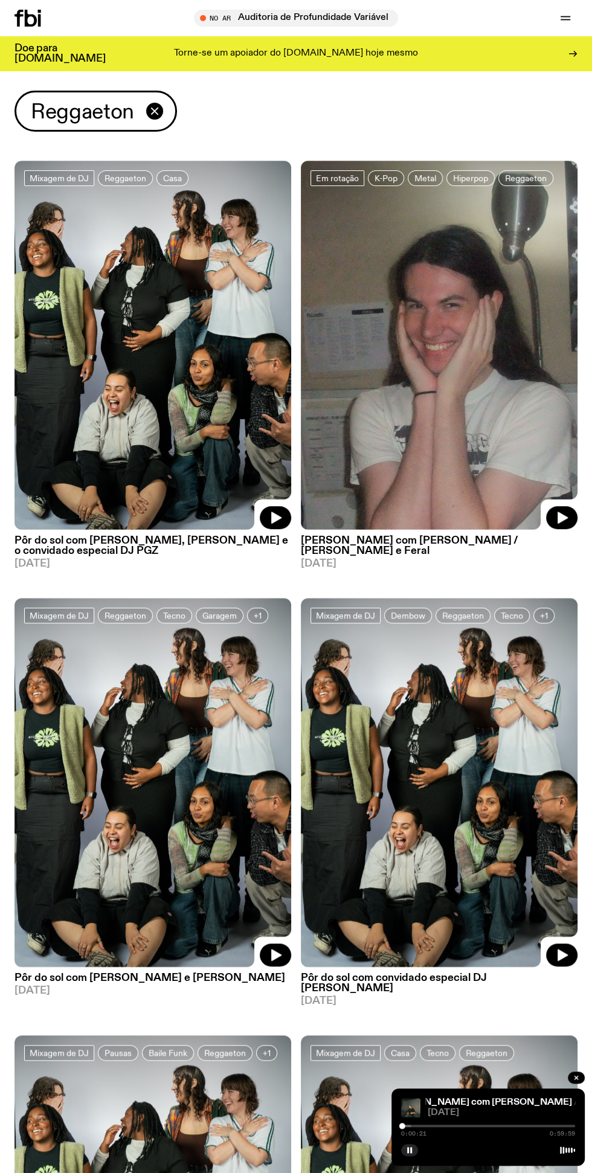
scroll to position [0, 0]
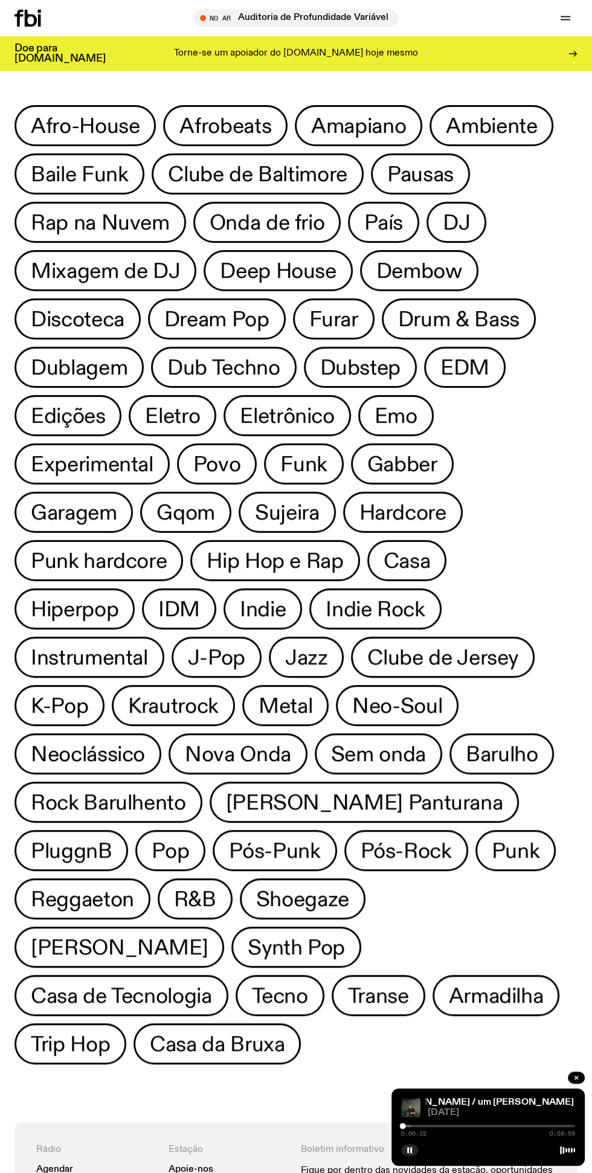
click at [85, 616] on font "Hiperpop" at bounding box center [75, 610] width 88 height 22
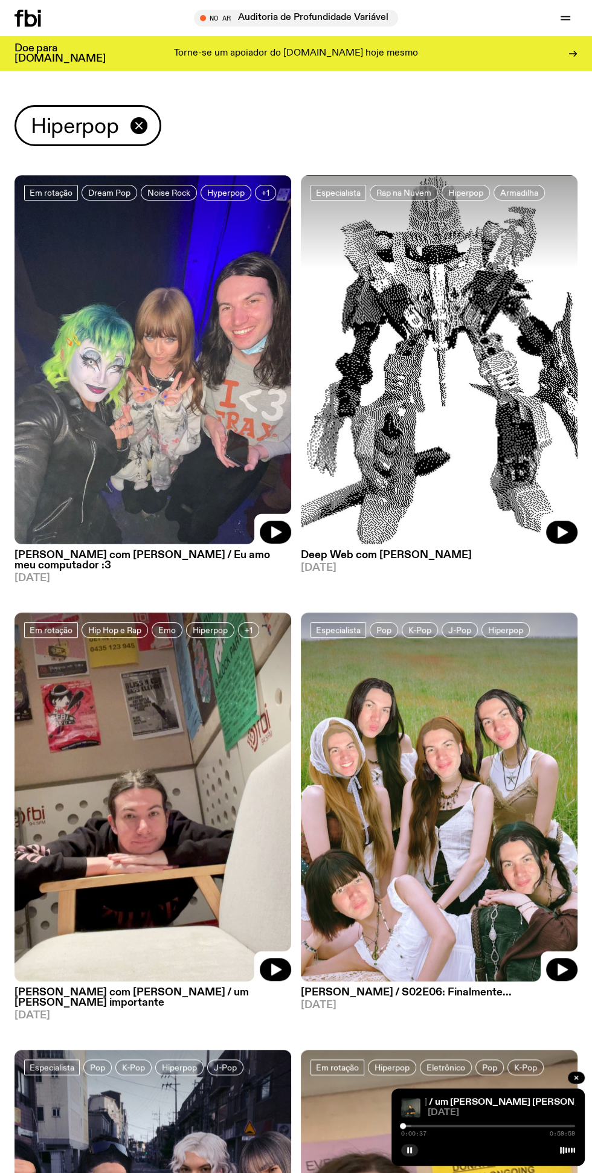
click at [552, 533] on button "button" at bounding box center [561, 532] width 31 height 23
